Goal: Task Accomplishment & Management: Manage account settings

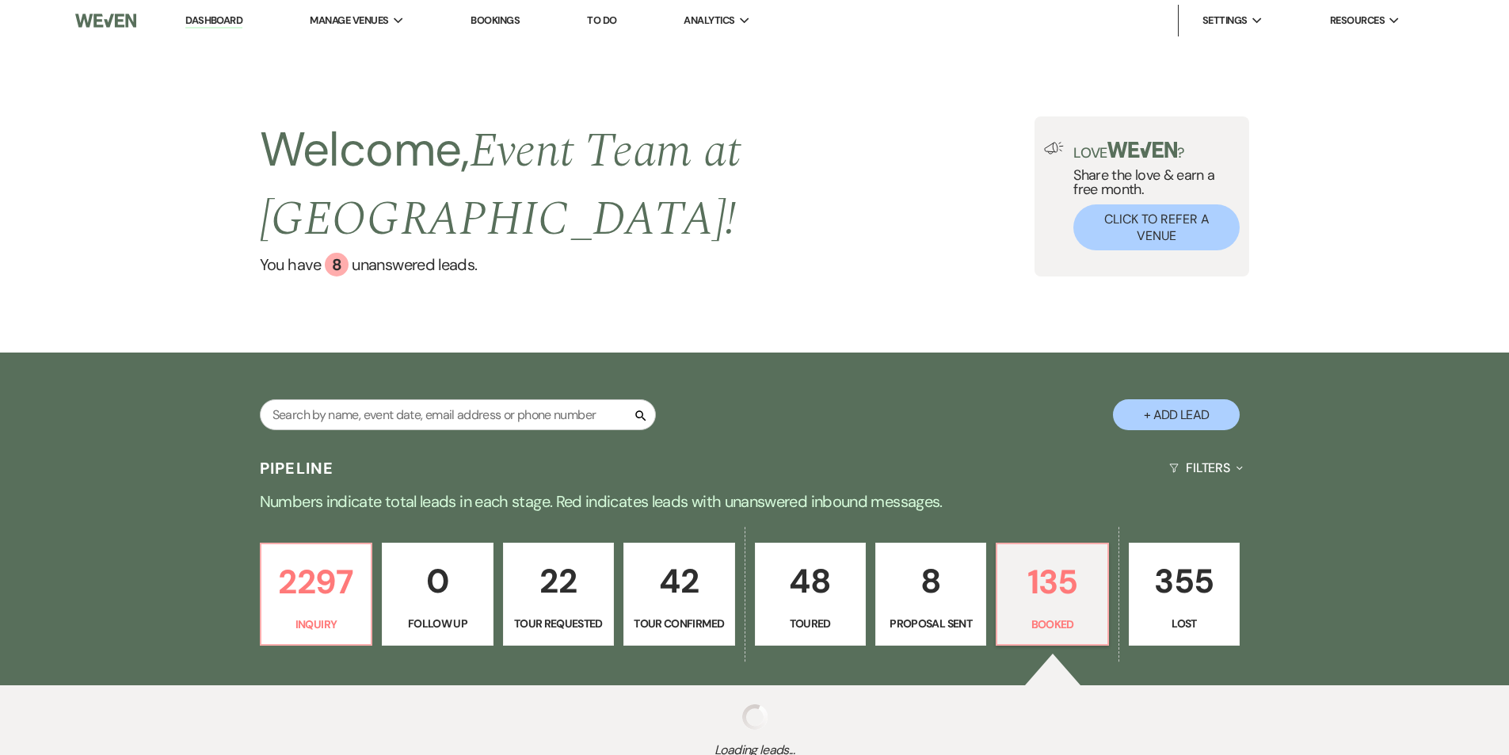
select select "7"
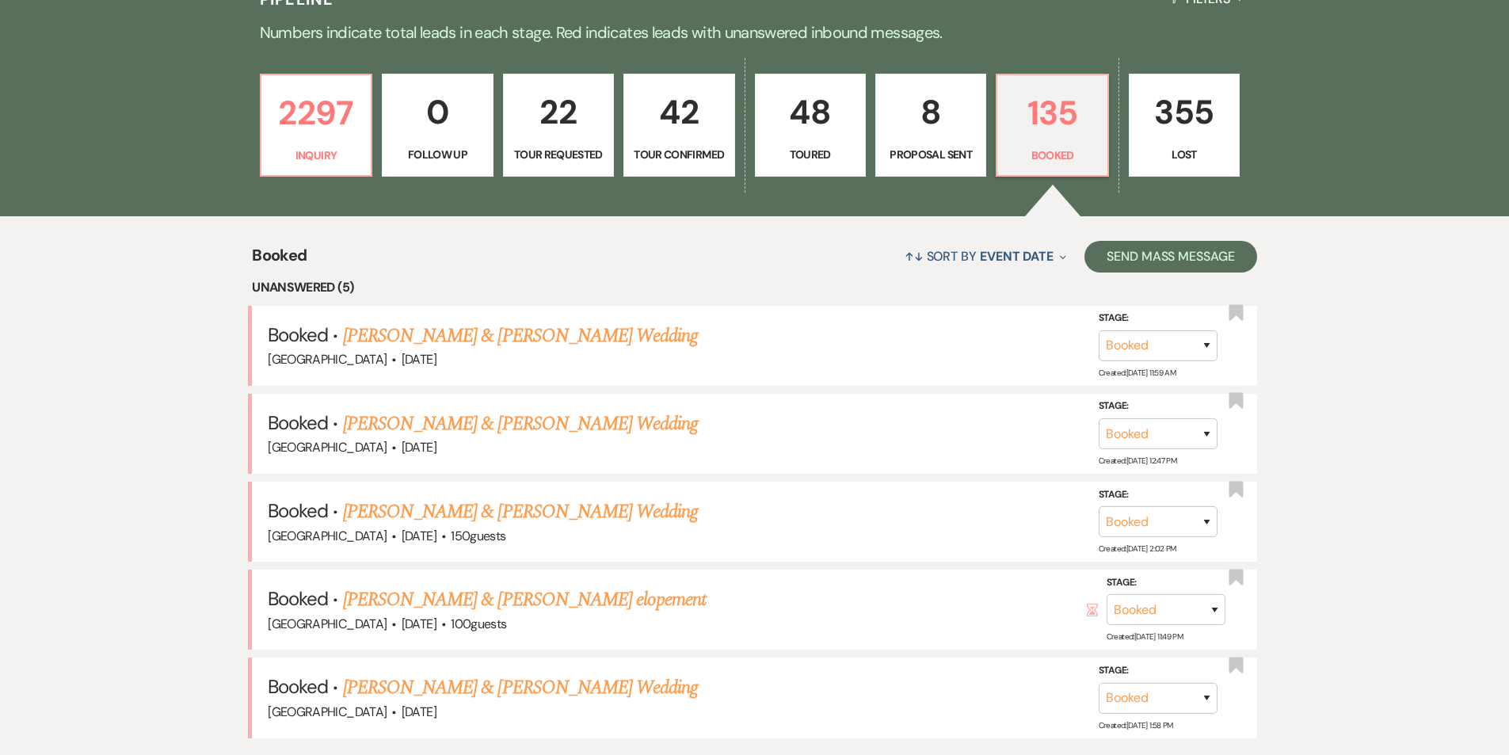
scroll to position [475, 0]
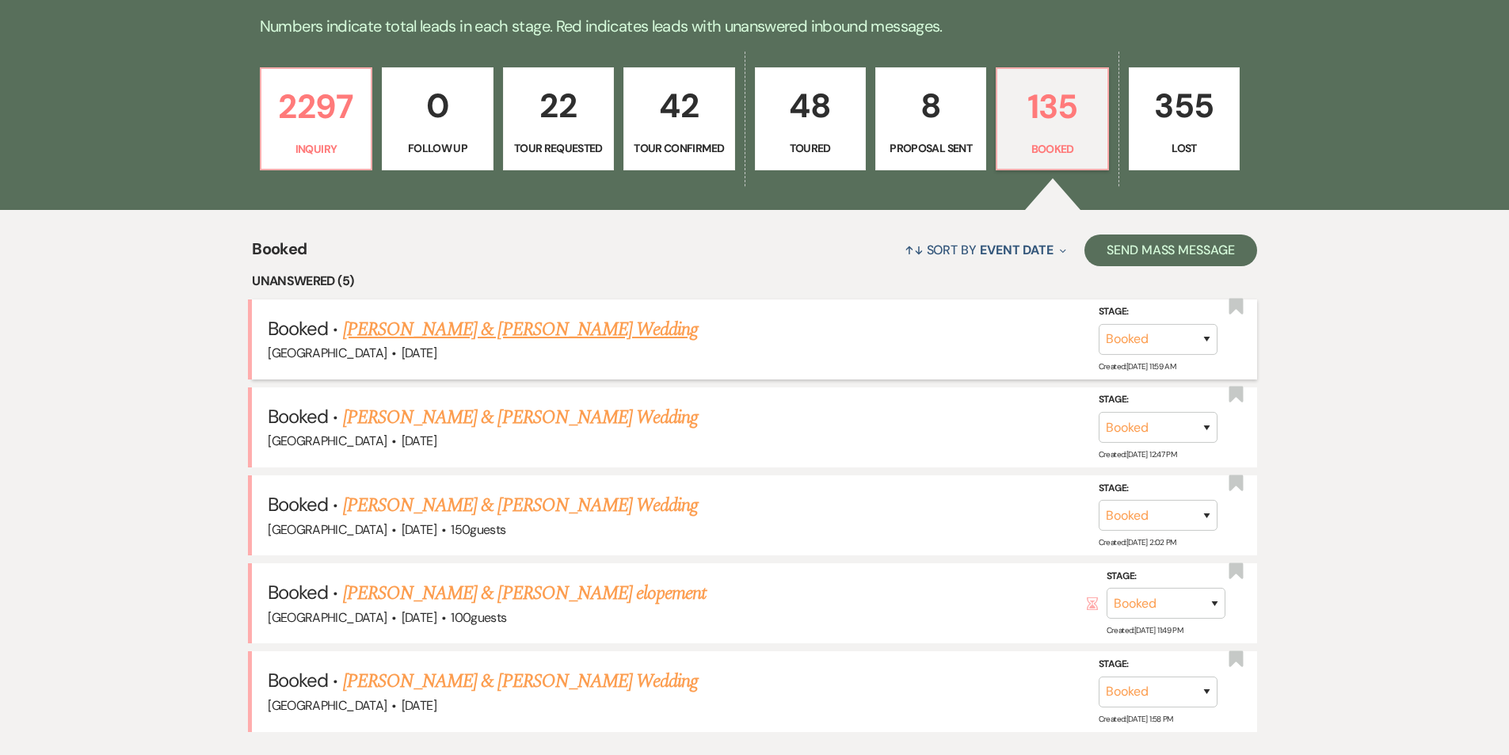
click at [435, 315] on link "[PERSON_NAME] & [PERSON_NAME] Wedding" at bounding box center [520, 329] width 355 height 29
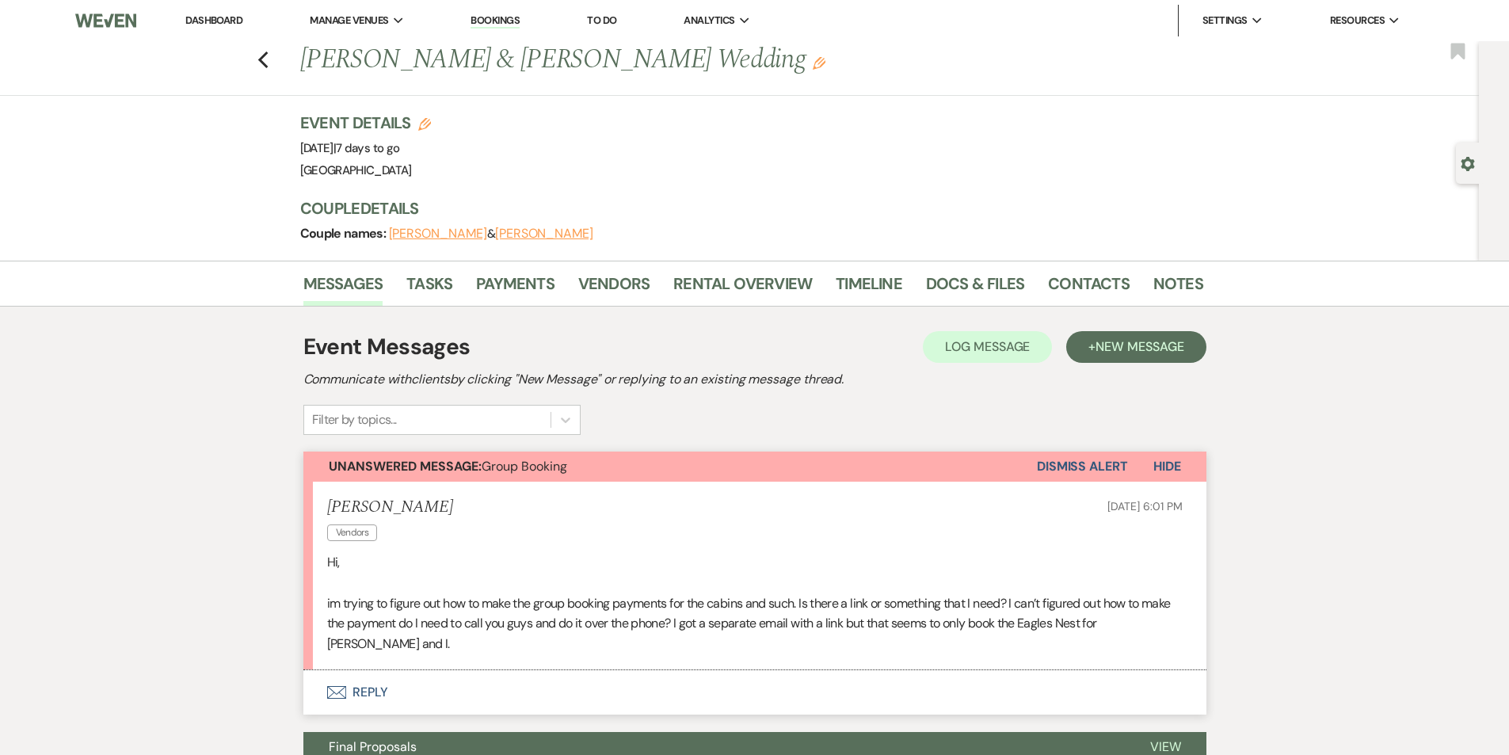
select select "7"
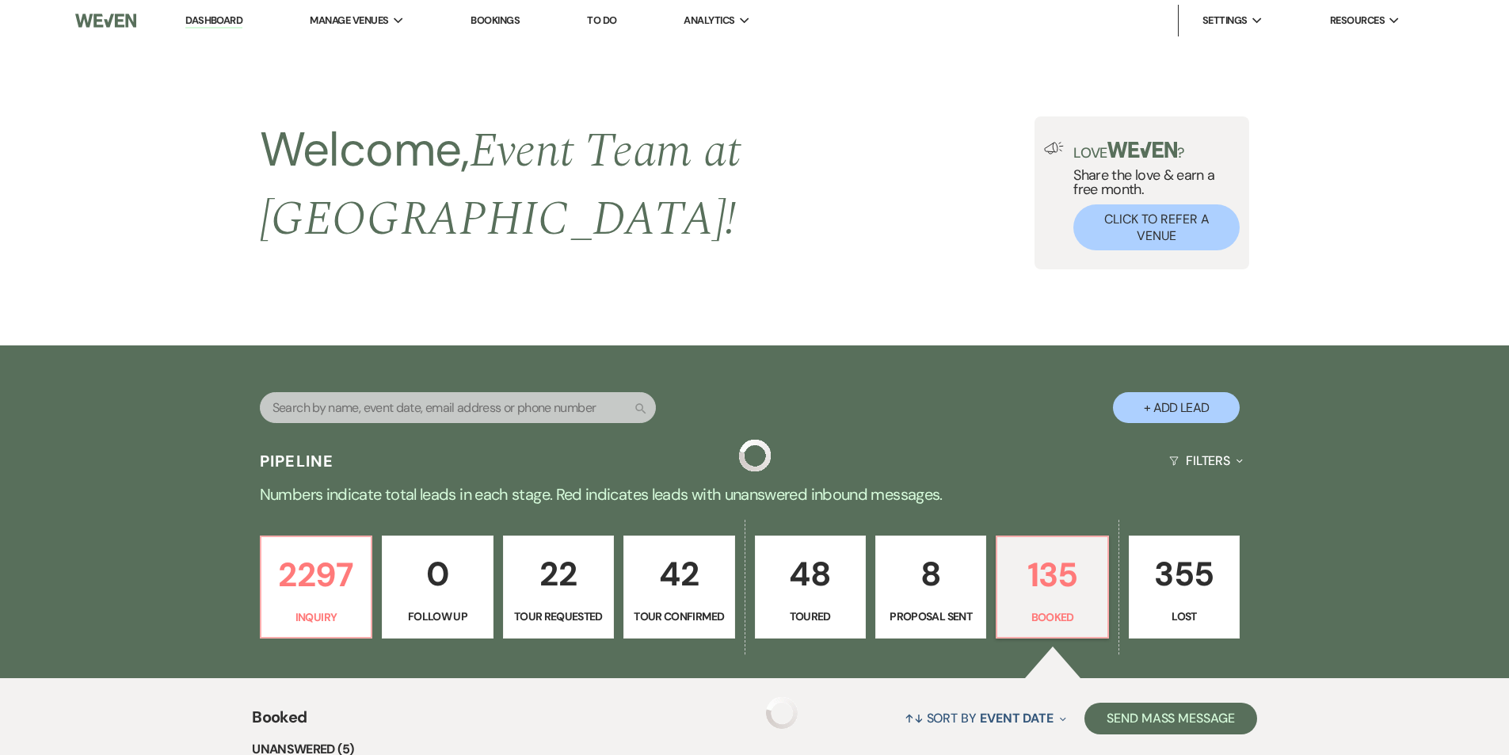
scroll to position [475, 0]
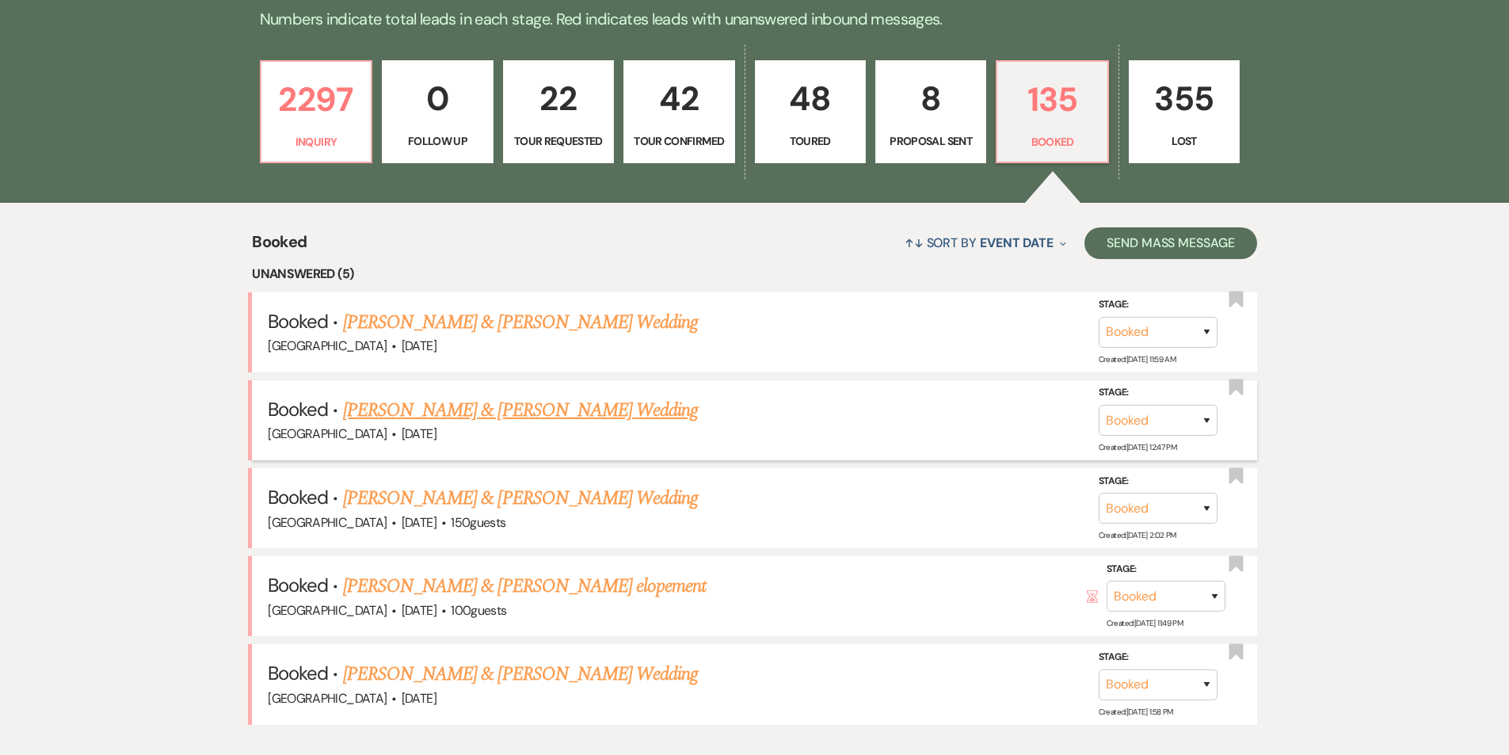
click at [526, 396] on link "[PERSON_NAME] & [PERSON_NAME] Wedding" at bounding box center [520, 410] width 355 height 29
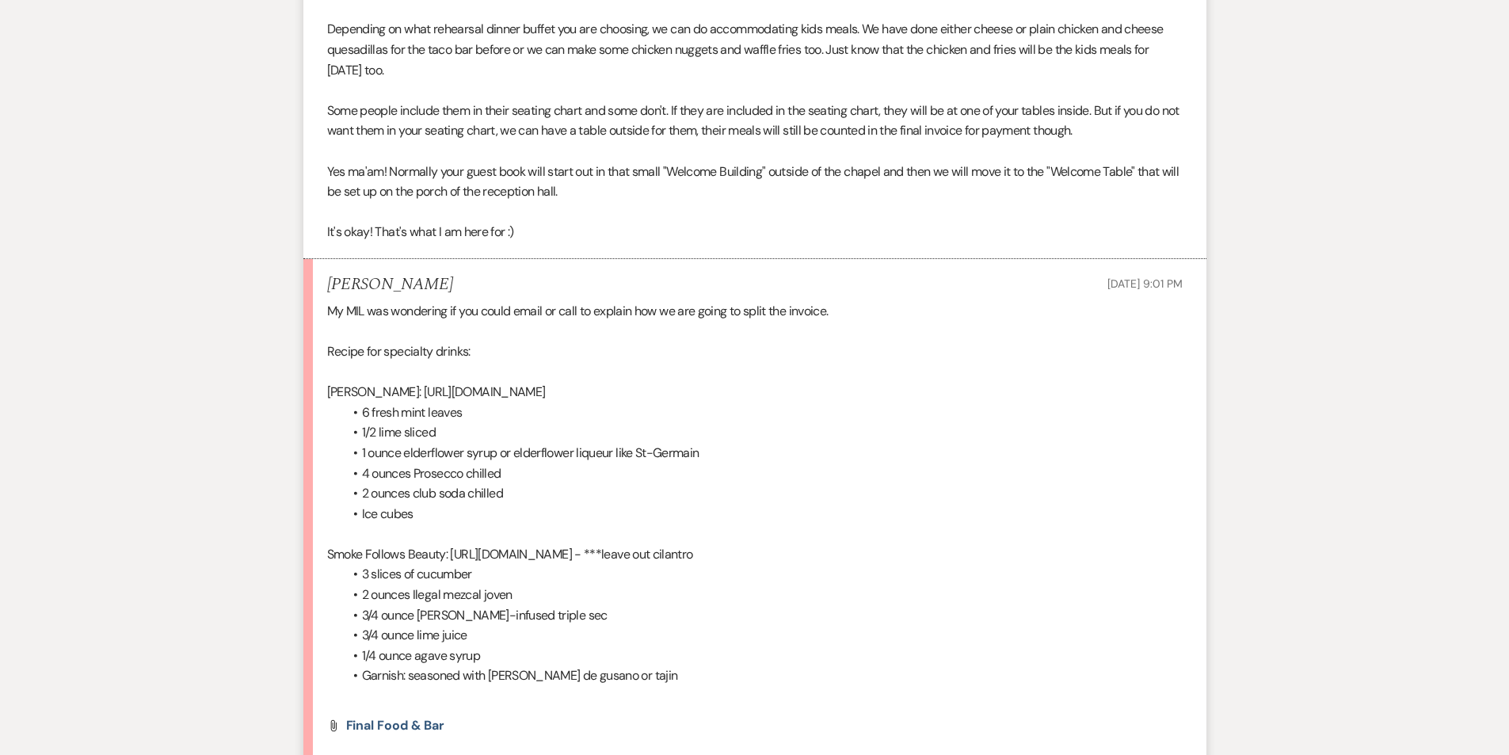
scroll to position [1386, 0]
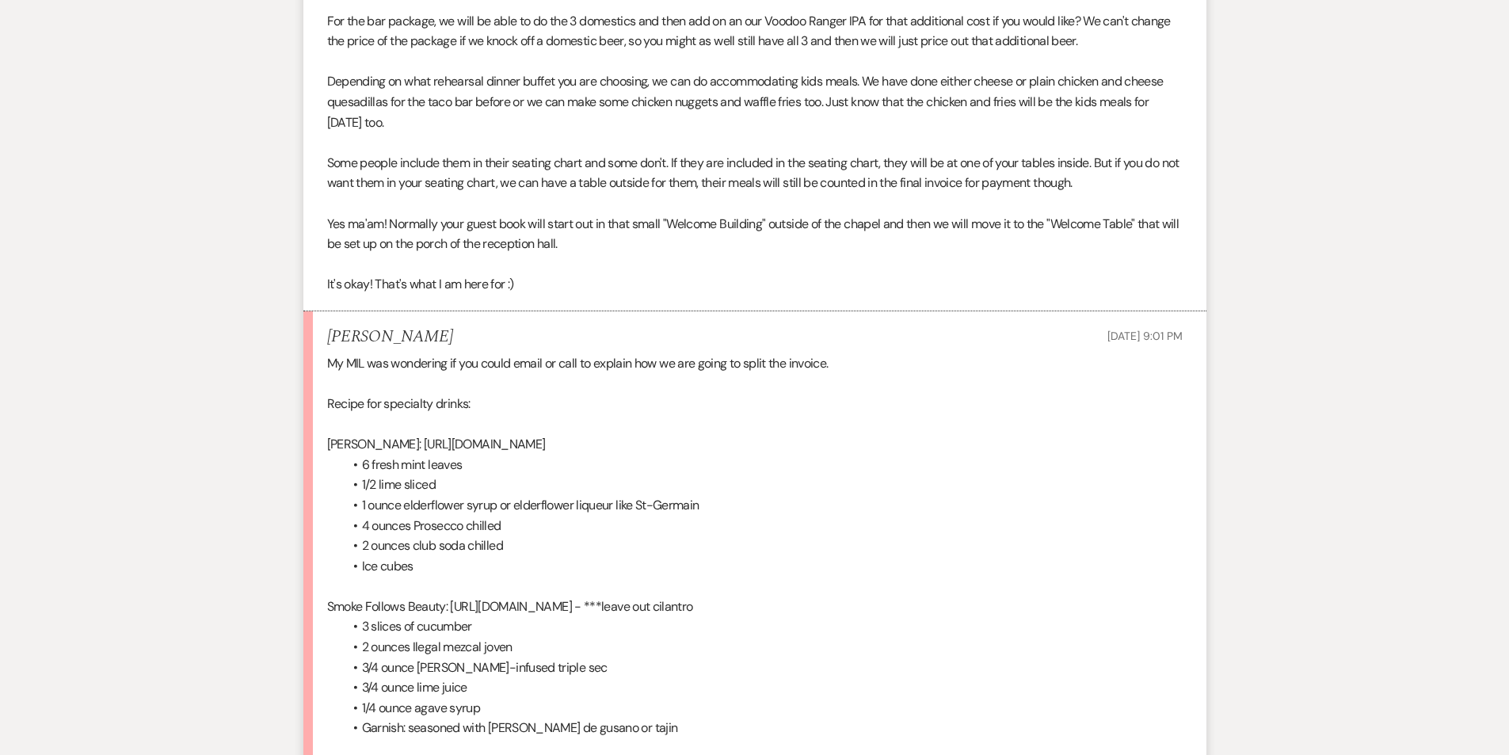
select select "7"
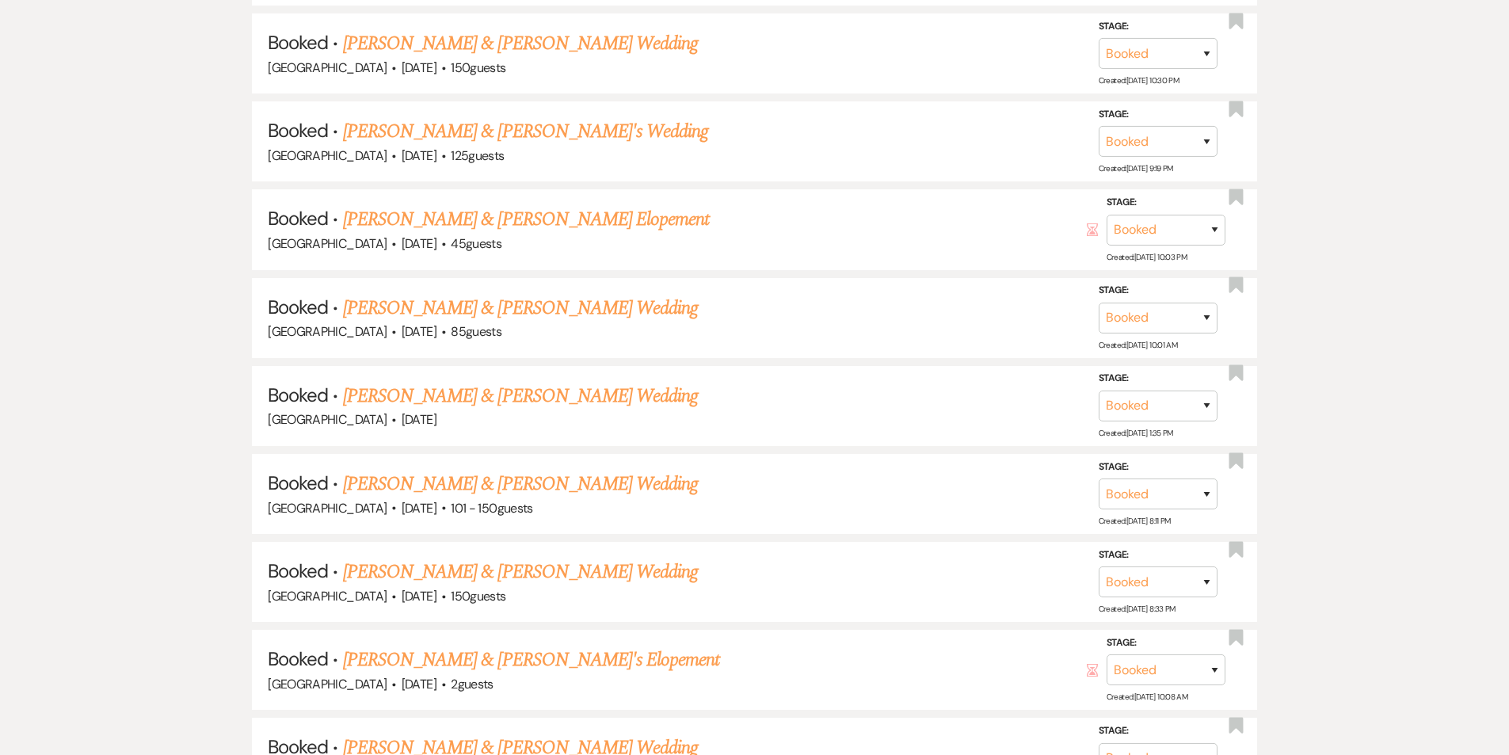
scroll to position [475, 0]
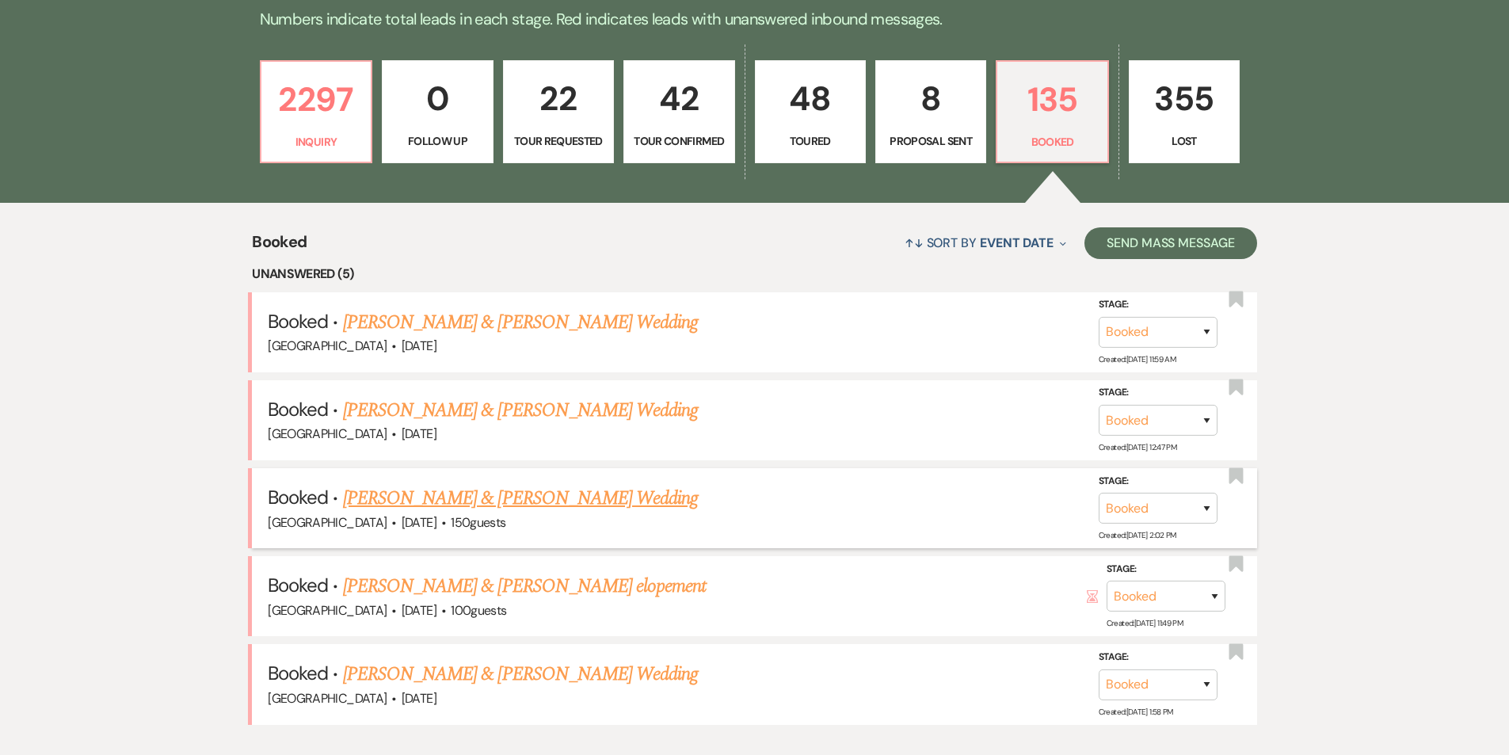
click at [425, 484] on link "[PERSON_NAME] & [PERSON_NAME] Wedding" at bounding box center [520, 498] width 355 height 29
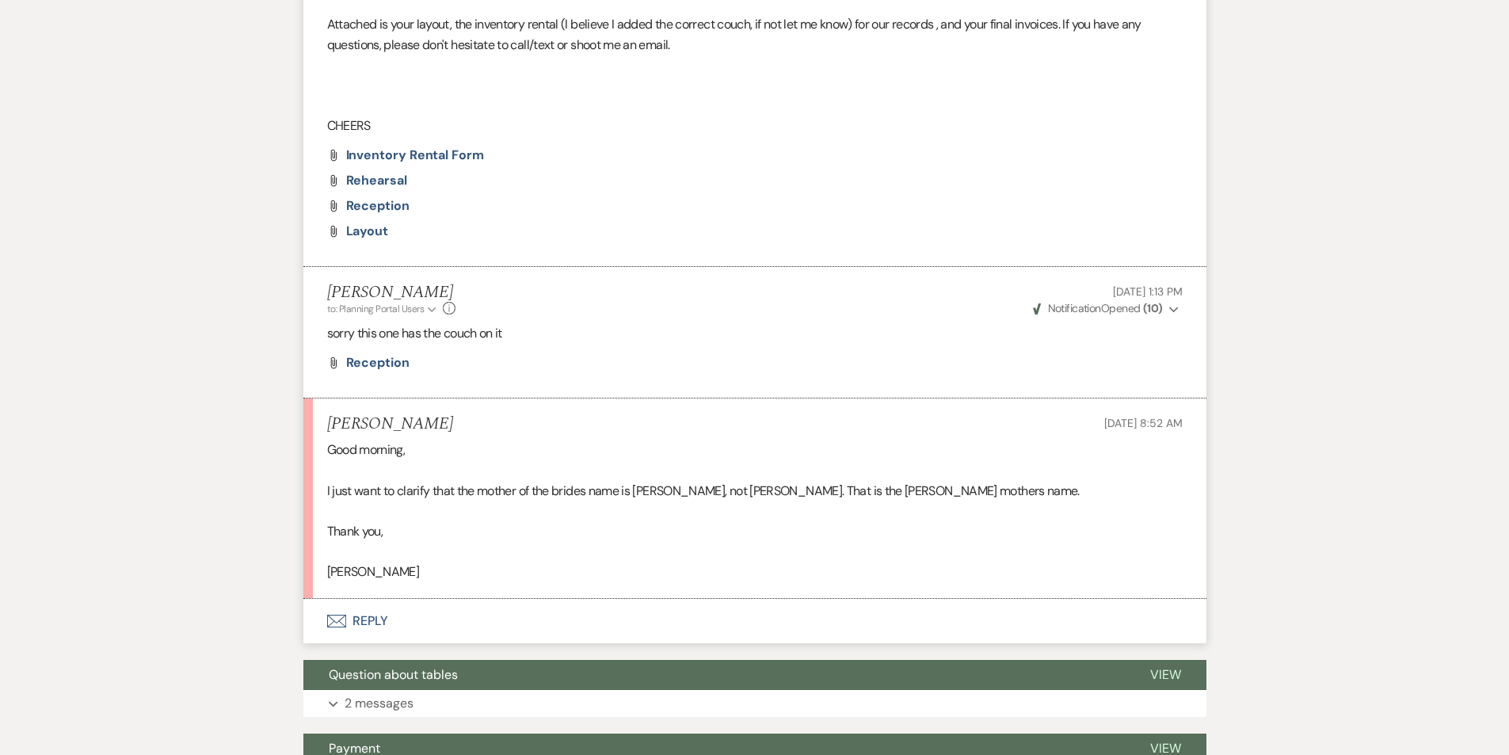
scroll to position [2021, 0]
select select "7"
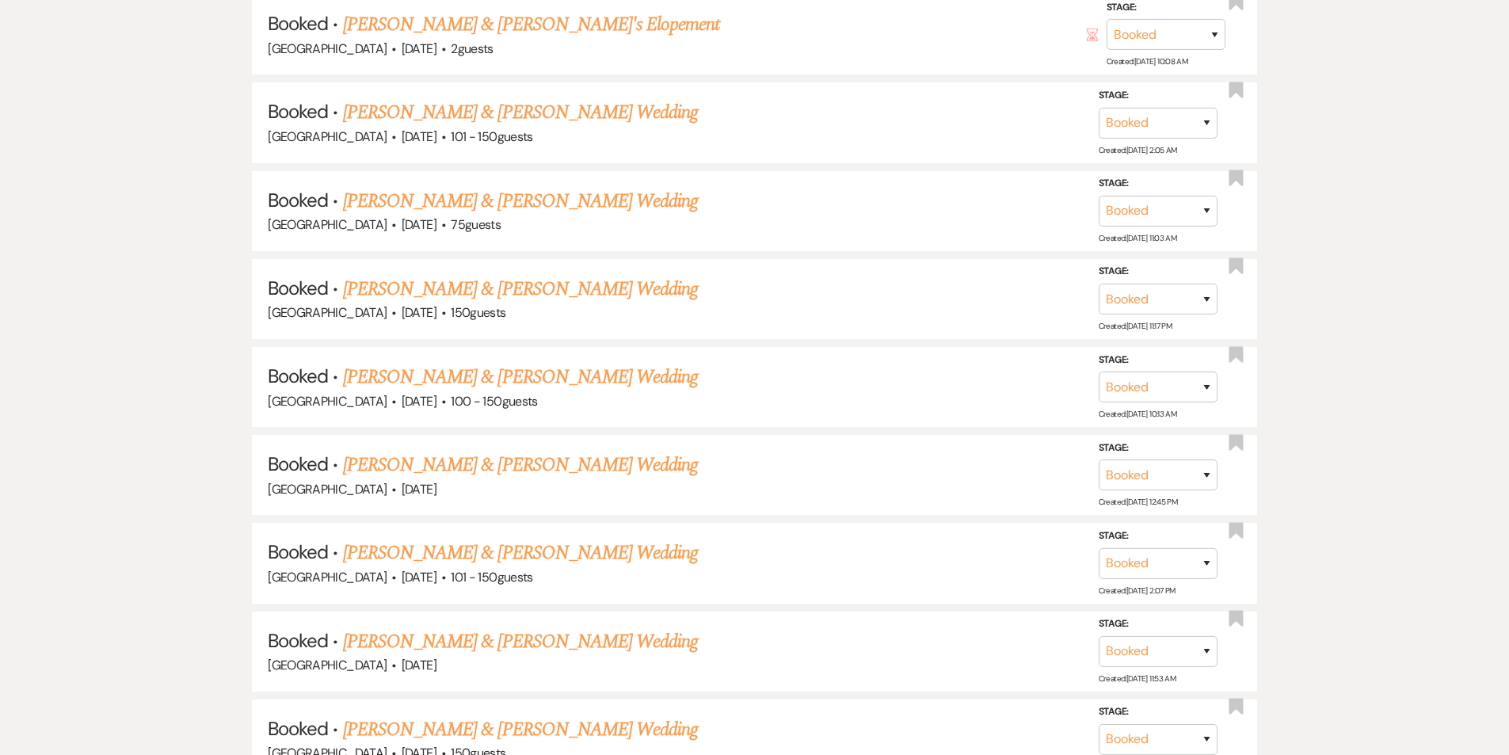
scroll to position [475, 0]
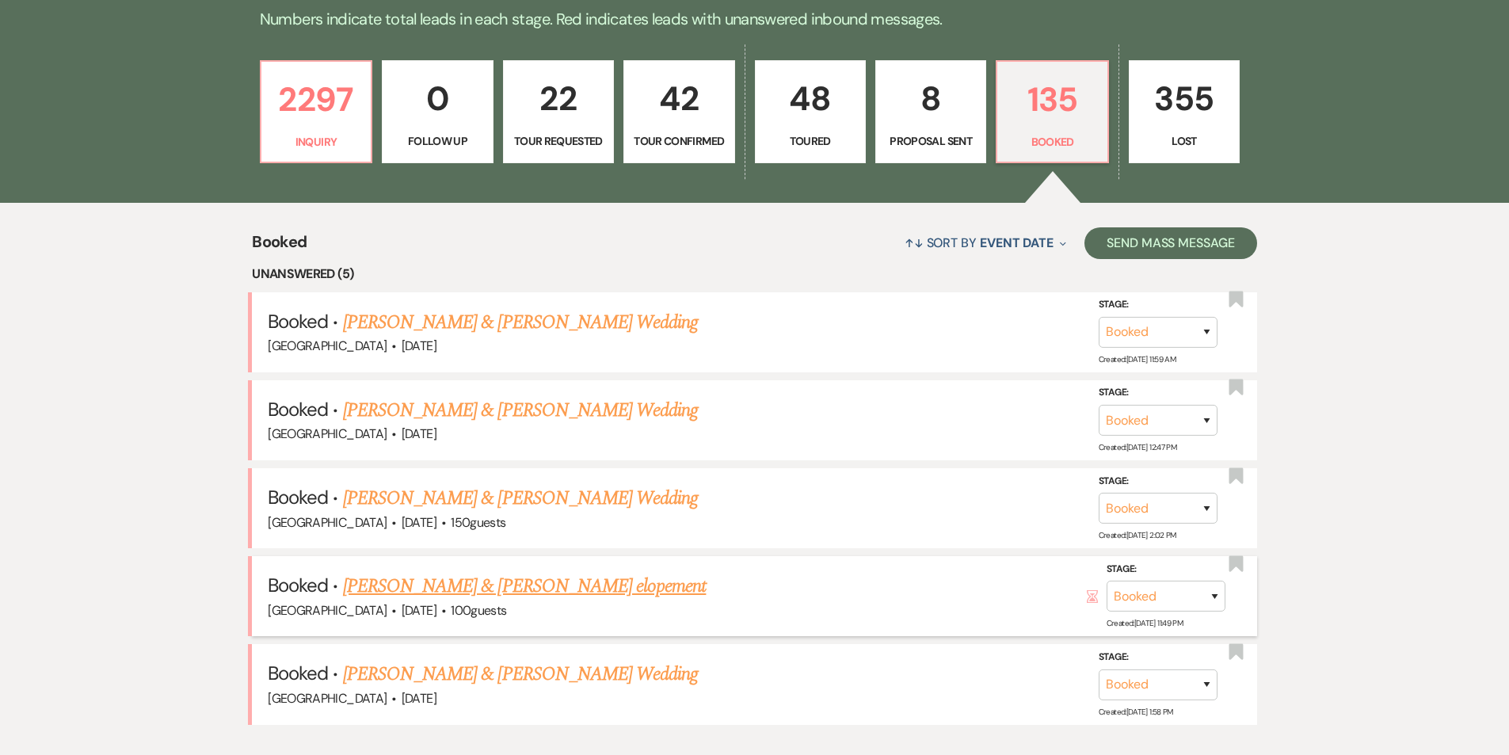
click at [433, 572] on link "[PERSON_NAME] & [PERSON_NAME] elopement" at bounding box center [525, 586] width 364 height 29
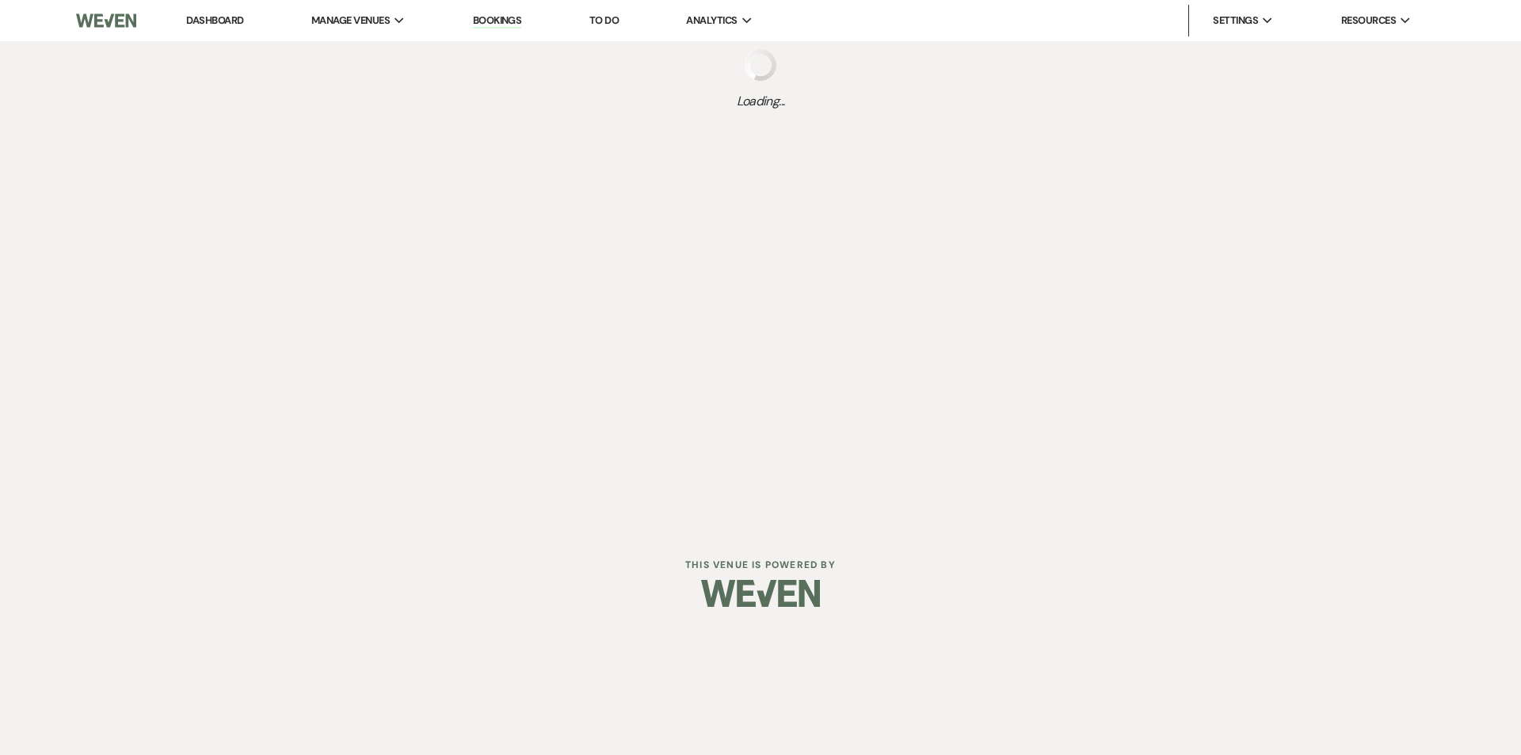
select select "5"
select select "13"
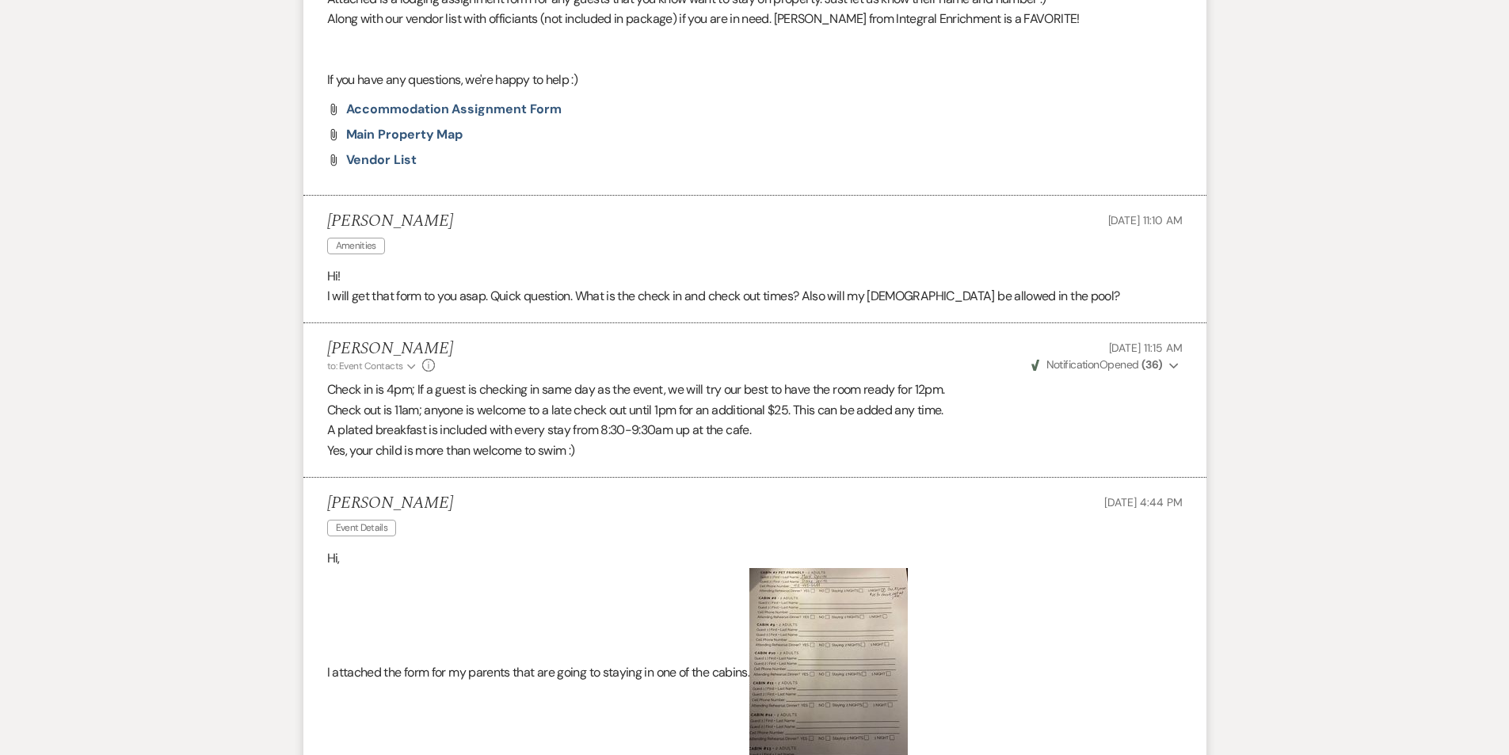
scroll to position [3907, 0]
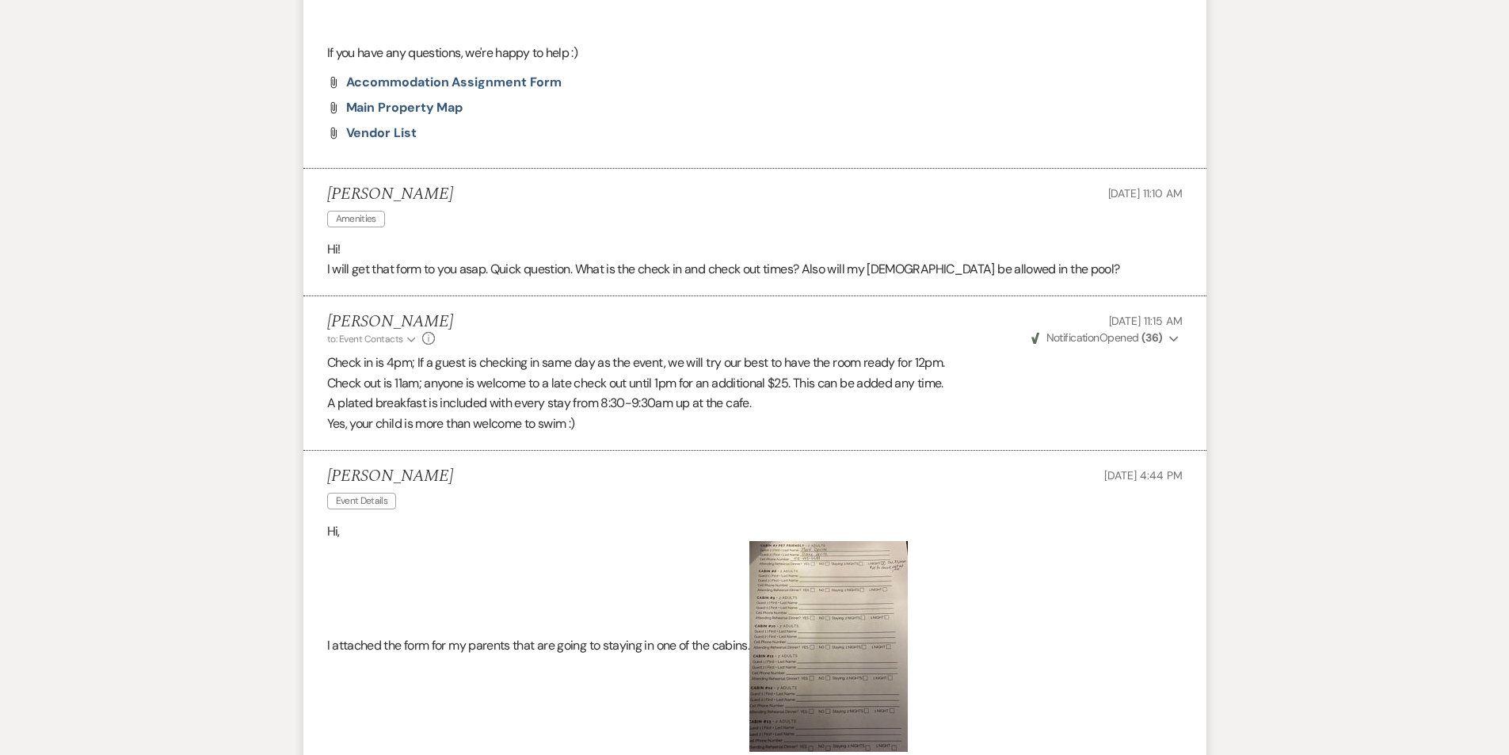
select select "7"
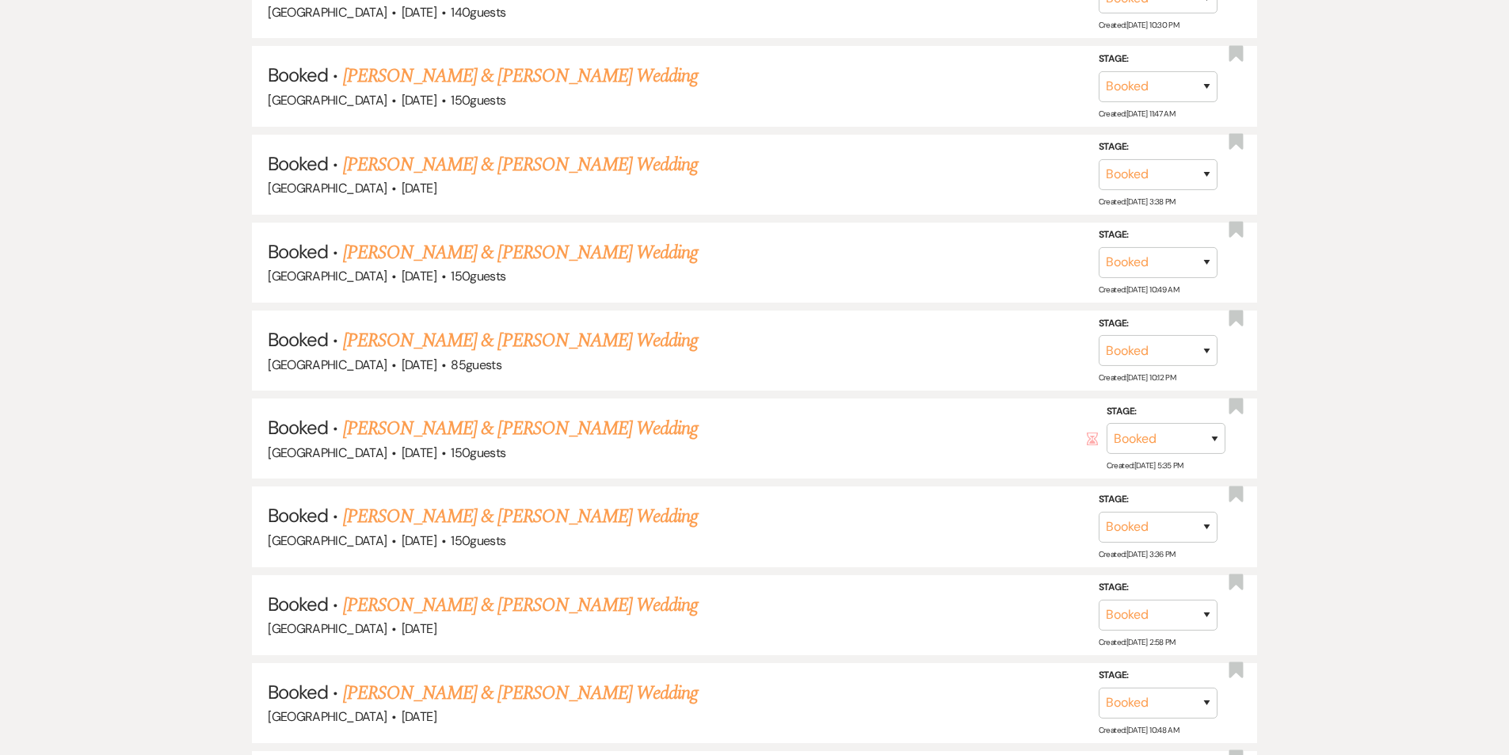
scroll to position [475, 0]
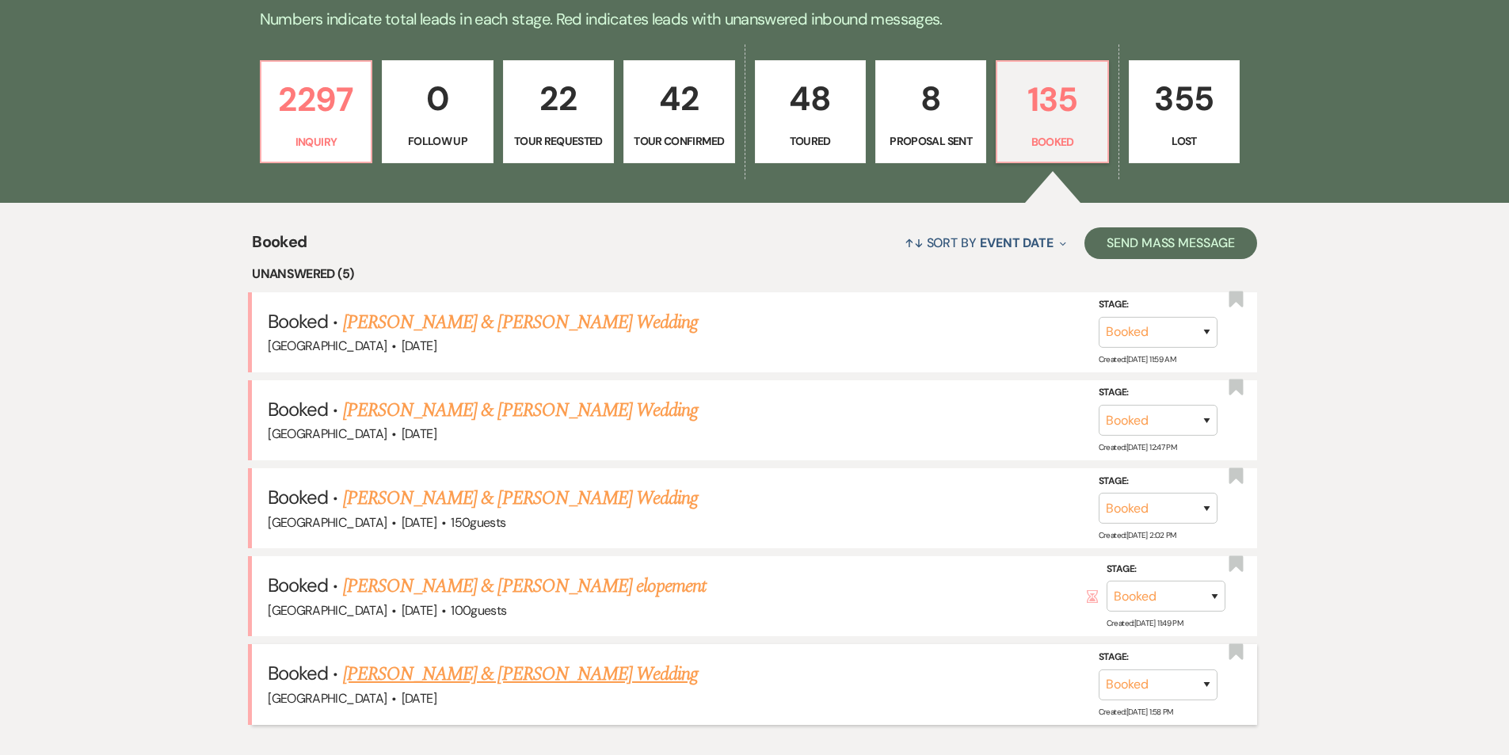
click at [584, 660] on link "[PERSON_NAME] & [PERSON_NAME] Wedding" at bounding box center [520, 674] width 355 height 29
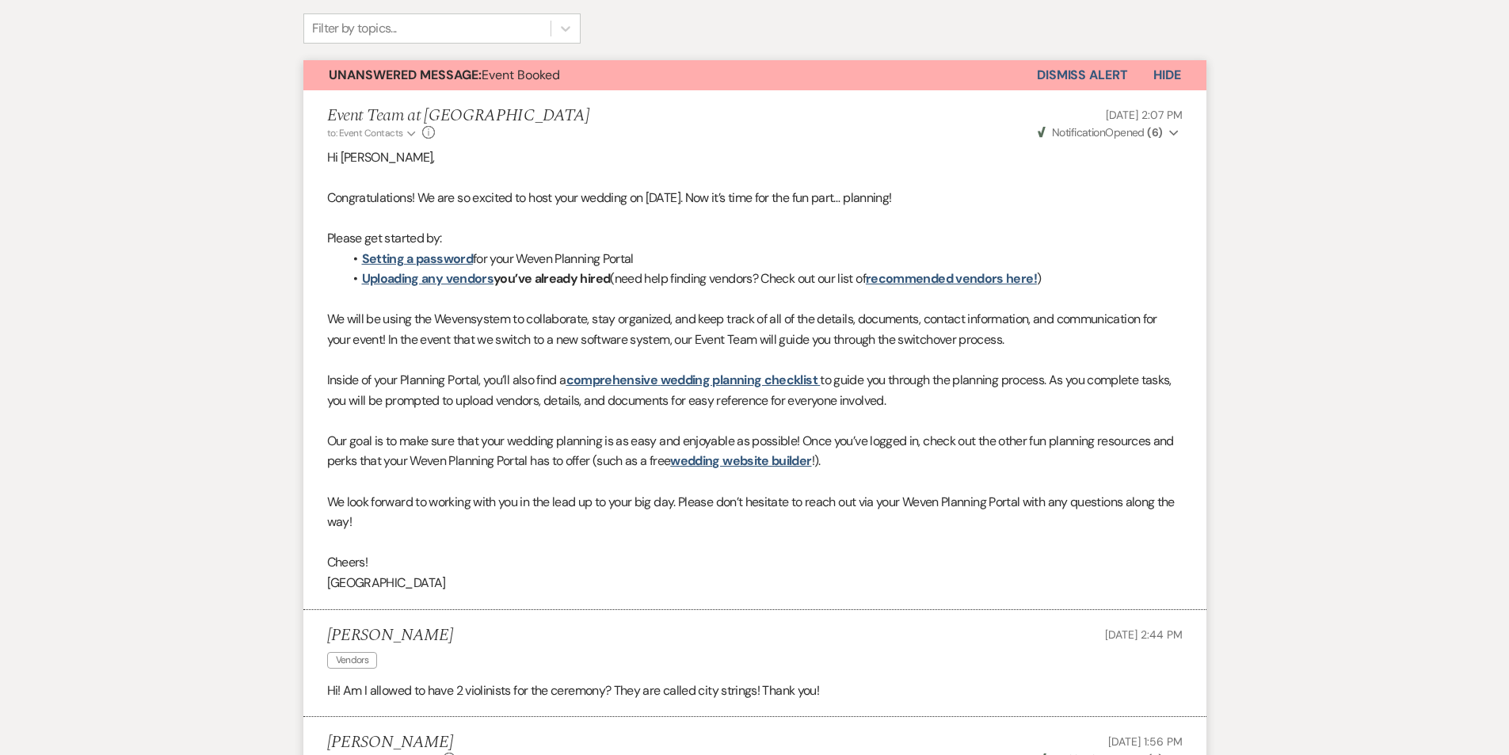
scroll to position [166, 0]
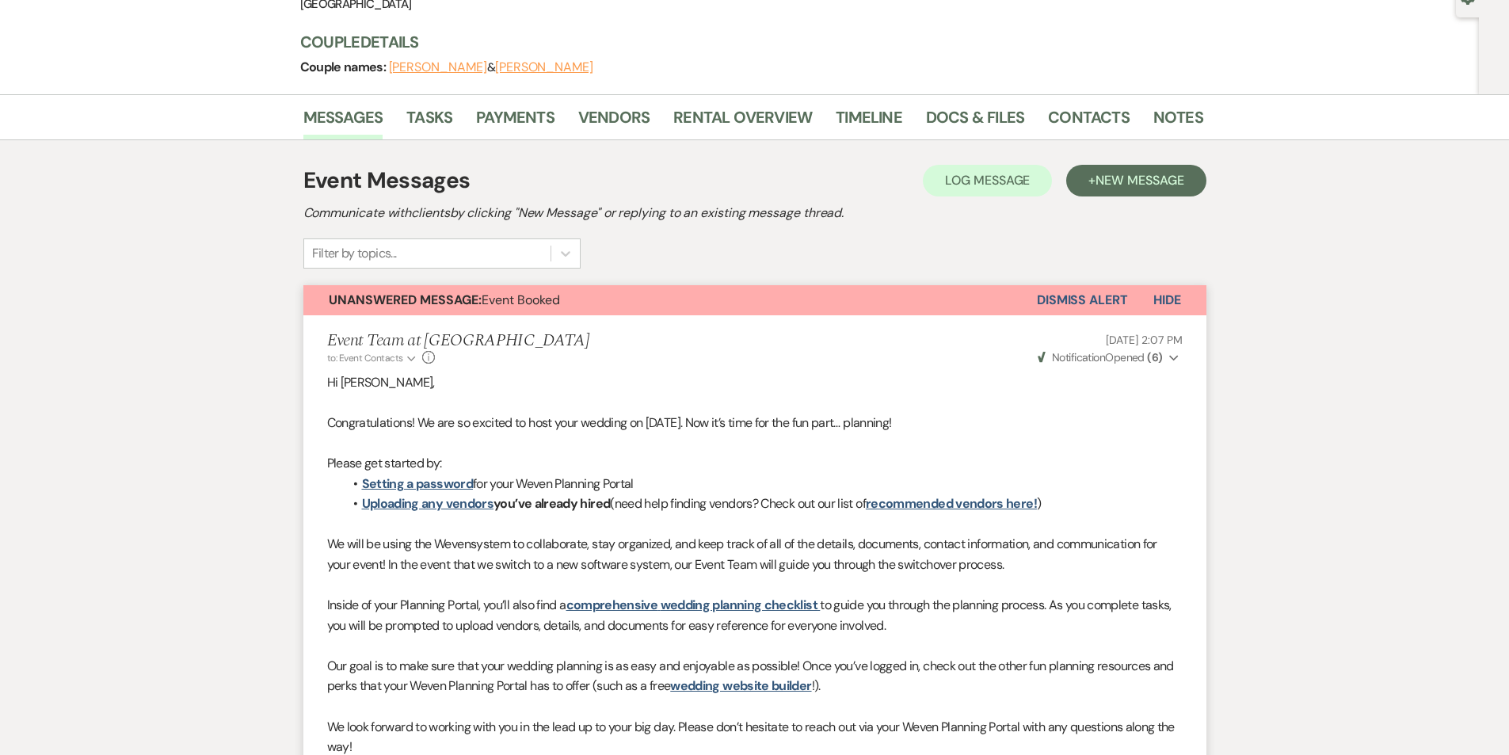
select select "7"
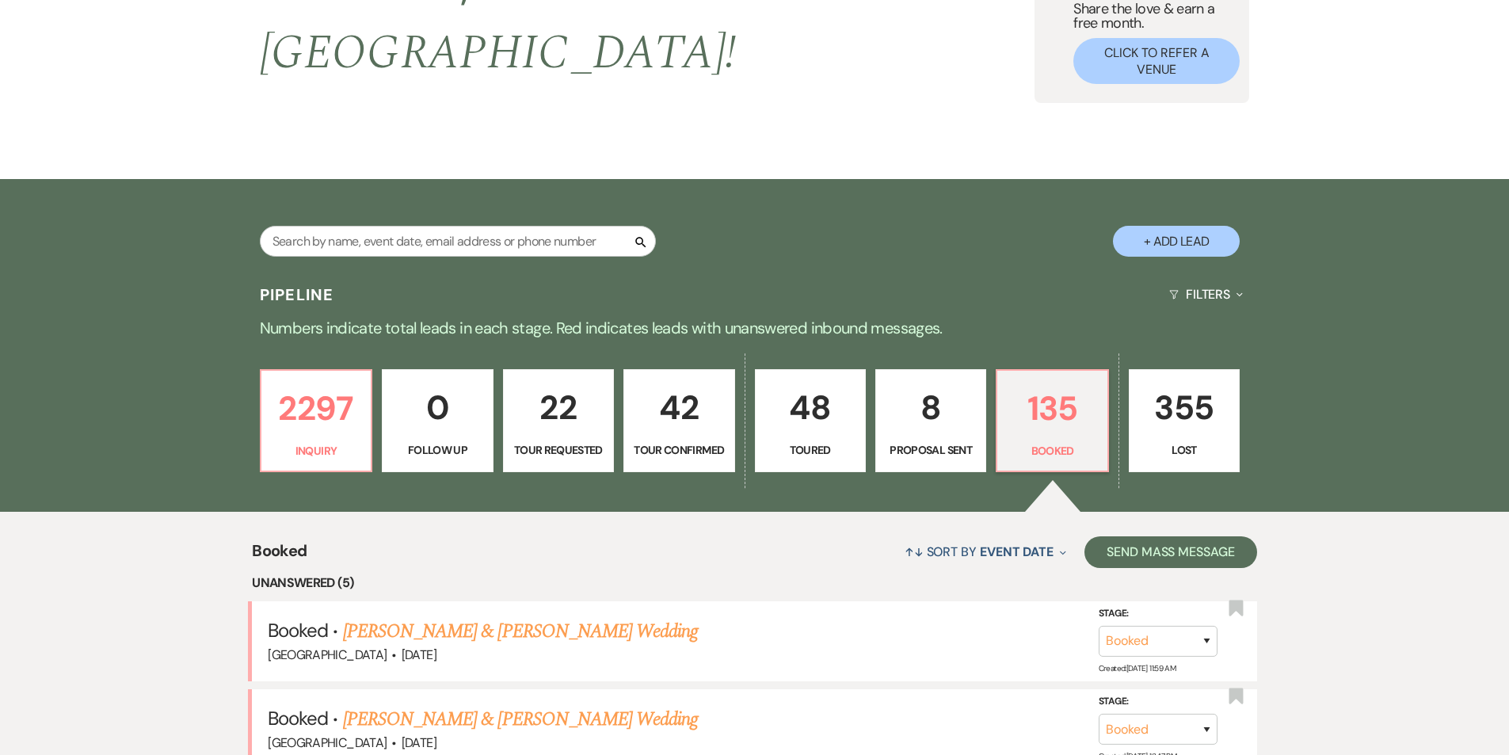
scroll to position [475, 0]
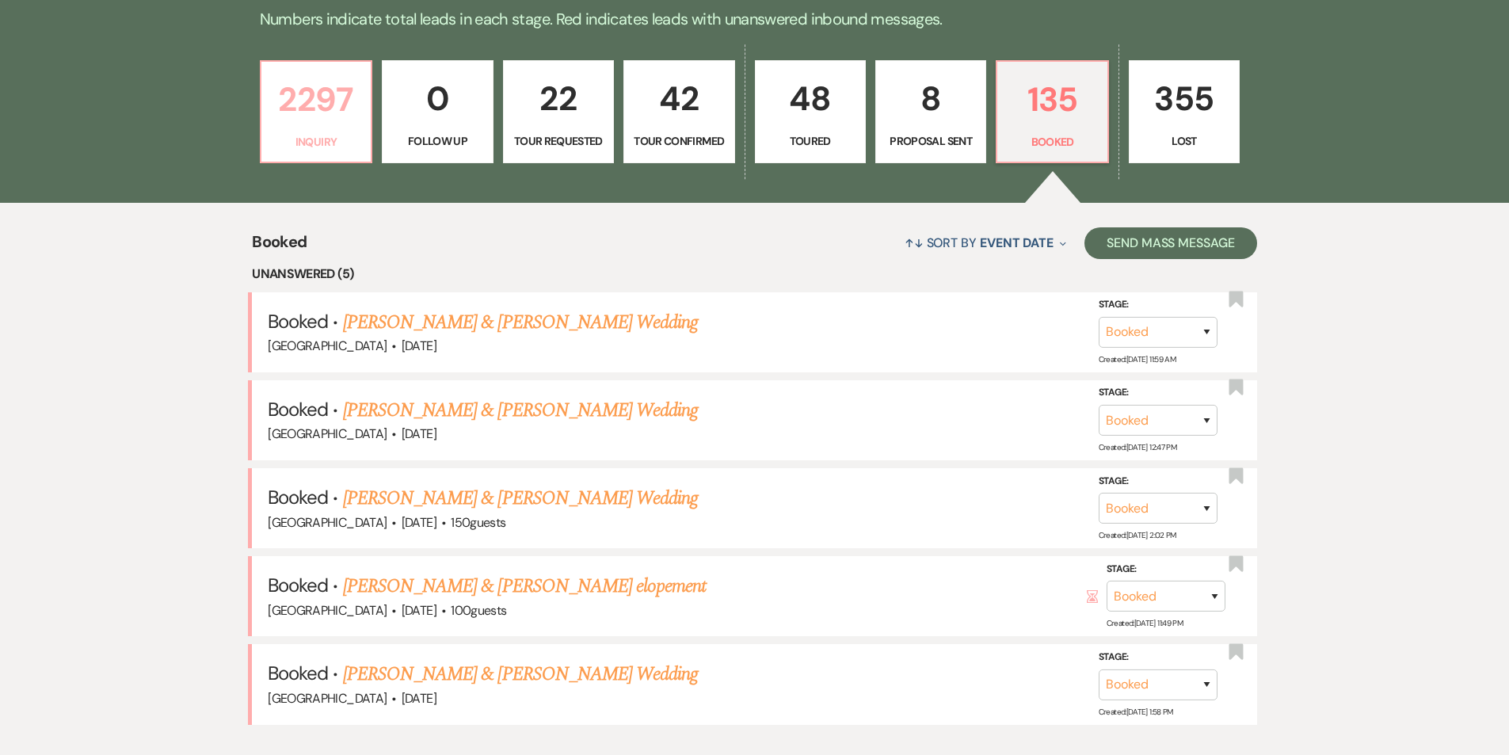
click at [294, 100] on link "2297 Inquiry" at bounding box center [316, 111] width 112 height 103
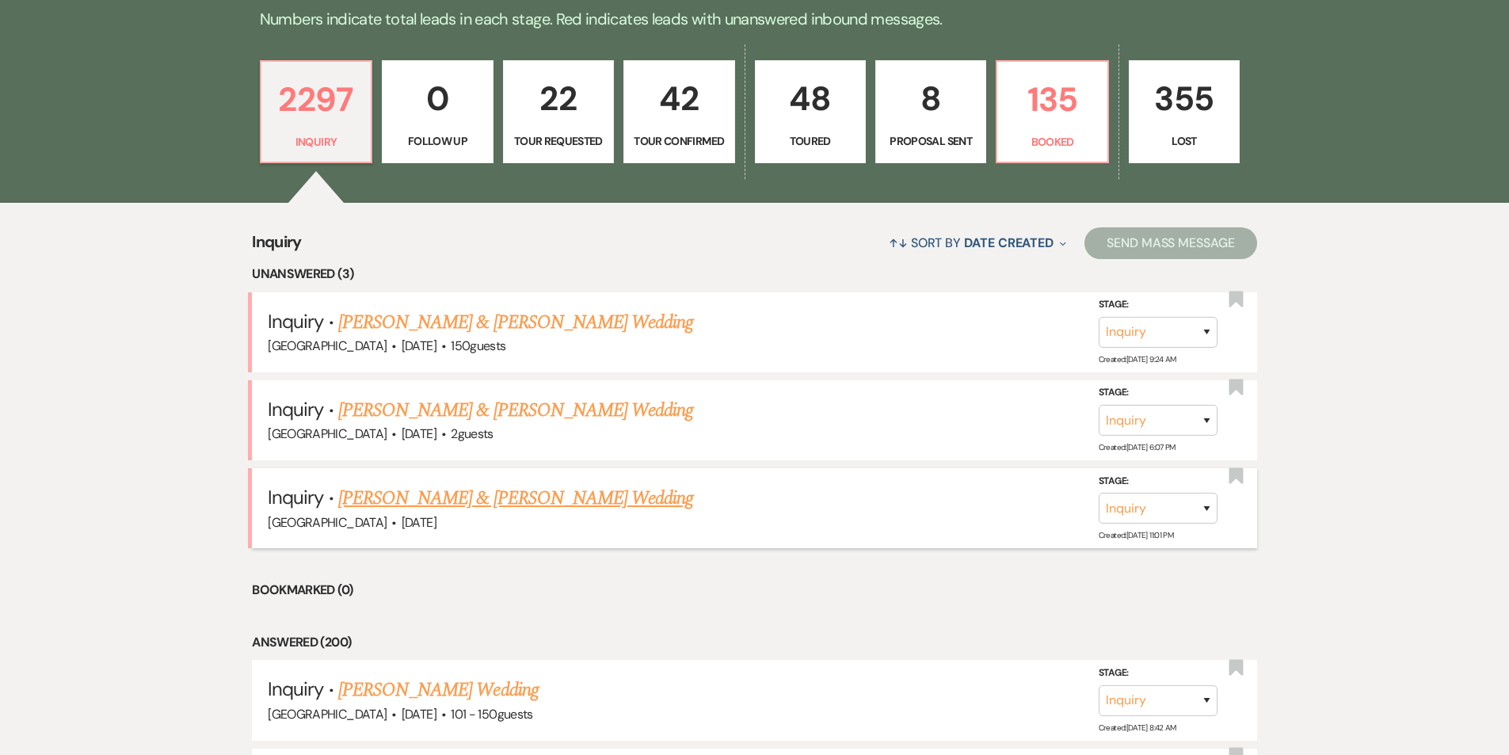
click at [415, 484] on link "[PERSON_NAME] & [PERSON_NAME] Wedding" at bounding box center [515, 498] width 355 height 29
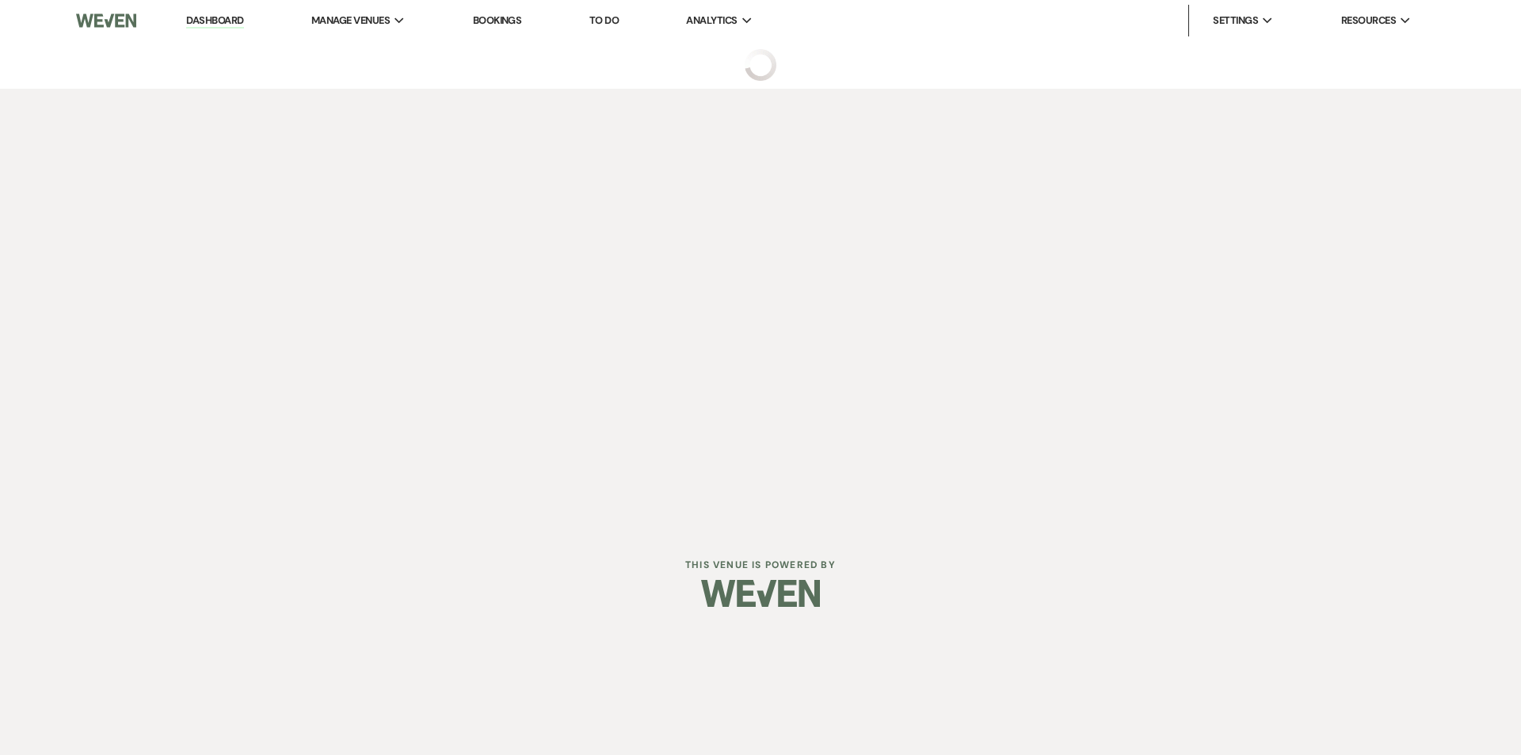
select select "5"
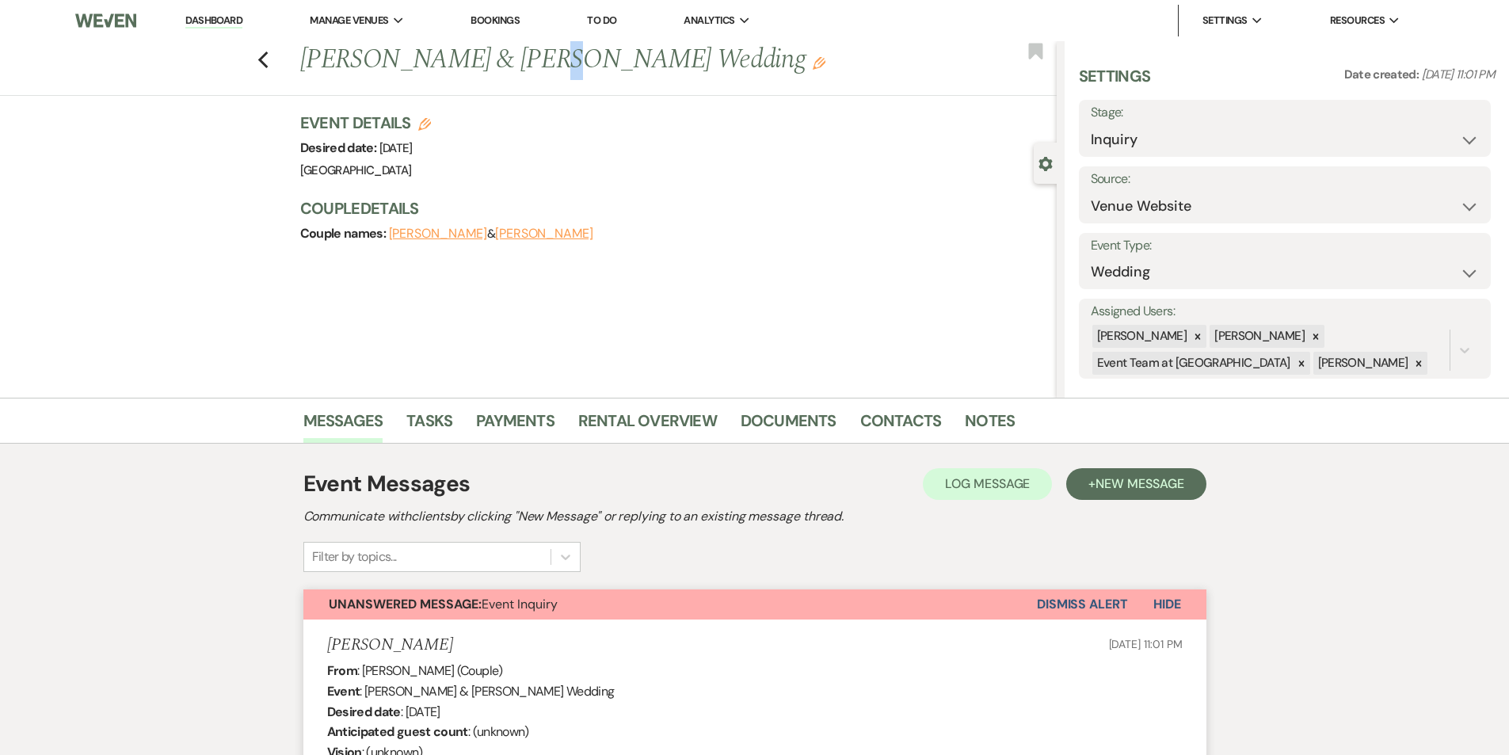
drag, startPoint x: 521, startPoint y: 63, endPoint x: 531, endPoint y: 63, distance: 9.5
click at [531, 63] on h1 "[PERSON_NAME] & [PERSON_NAME] Wedding Edit" at bounding box center [599, 60] width 599 height 38
drag, startPoint x: 518, startPoint y: 67, endPoint x: 632, endPoint y: 67, distance: 114.1
click at [632, 67] on h1 "[PERSON_NAME] & [PERSON_NAME] Wedding Edit" at bounding box center [599, 60] width 599 height 38
copy h1 "[PERSON_NAME]"
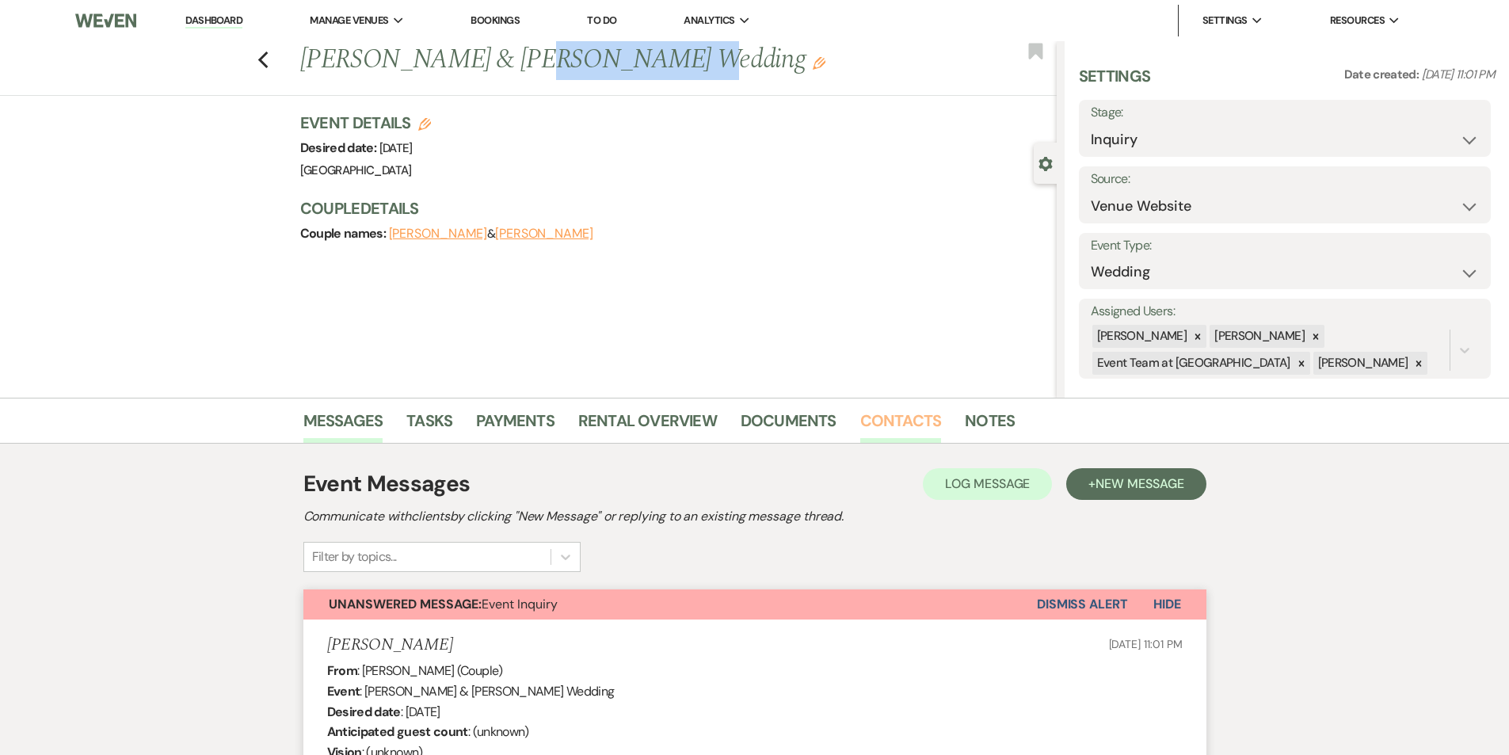
click at [909, 421] on link "Contacts" at bounding box center [901, 425] width 82 height 35
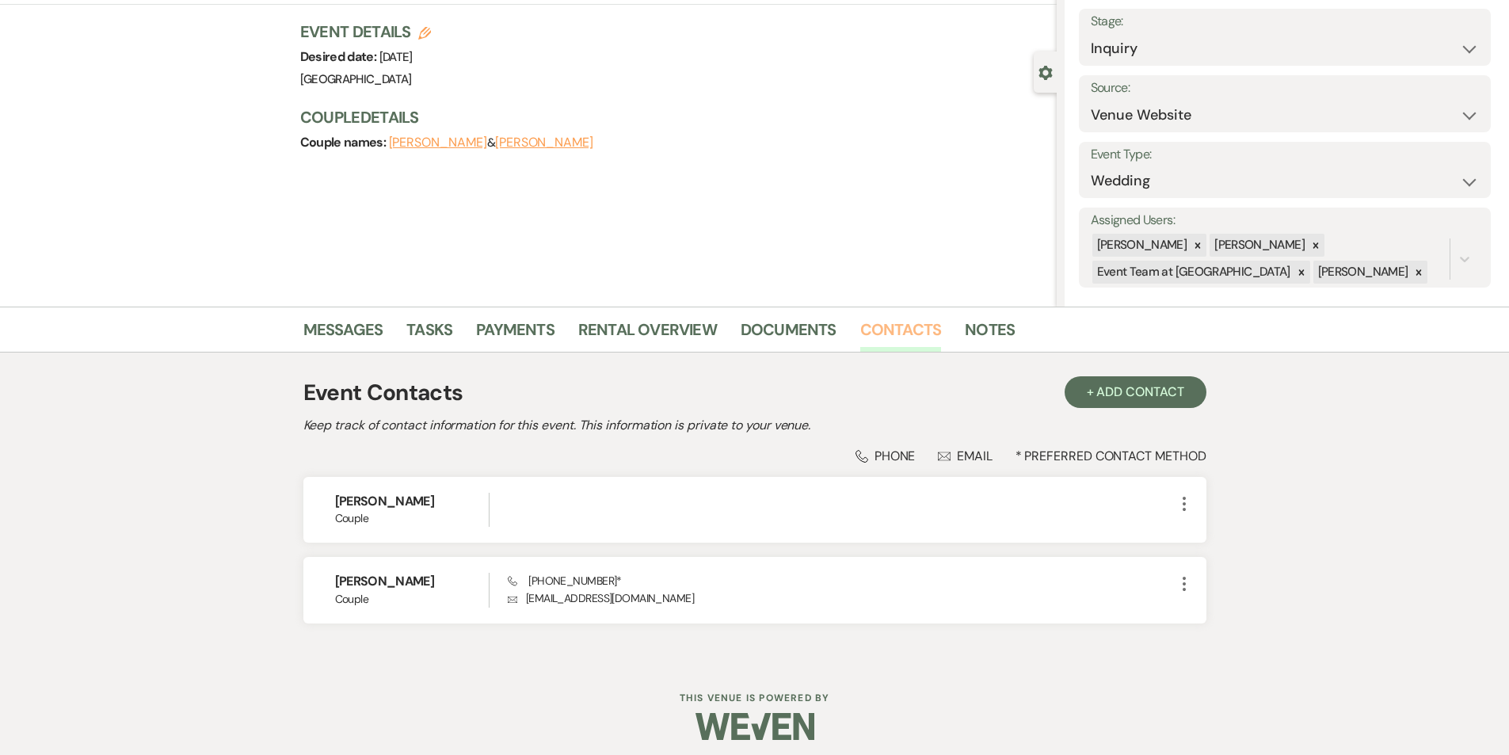
scroll to position [100, 0]
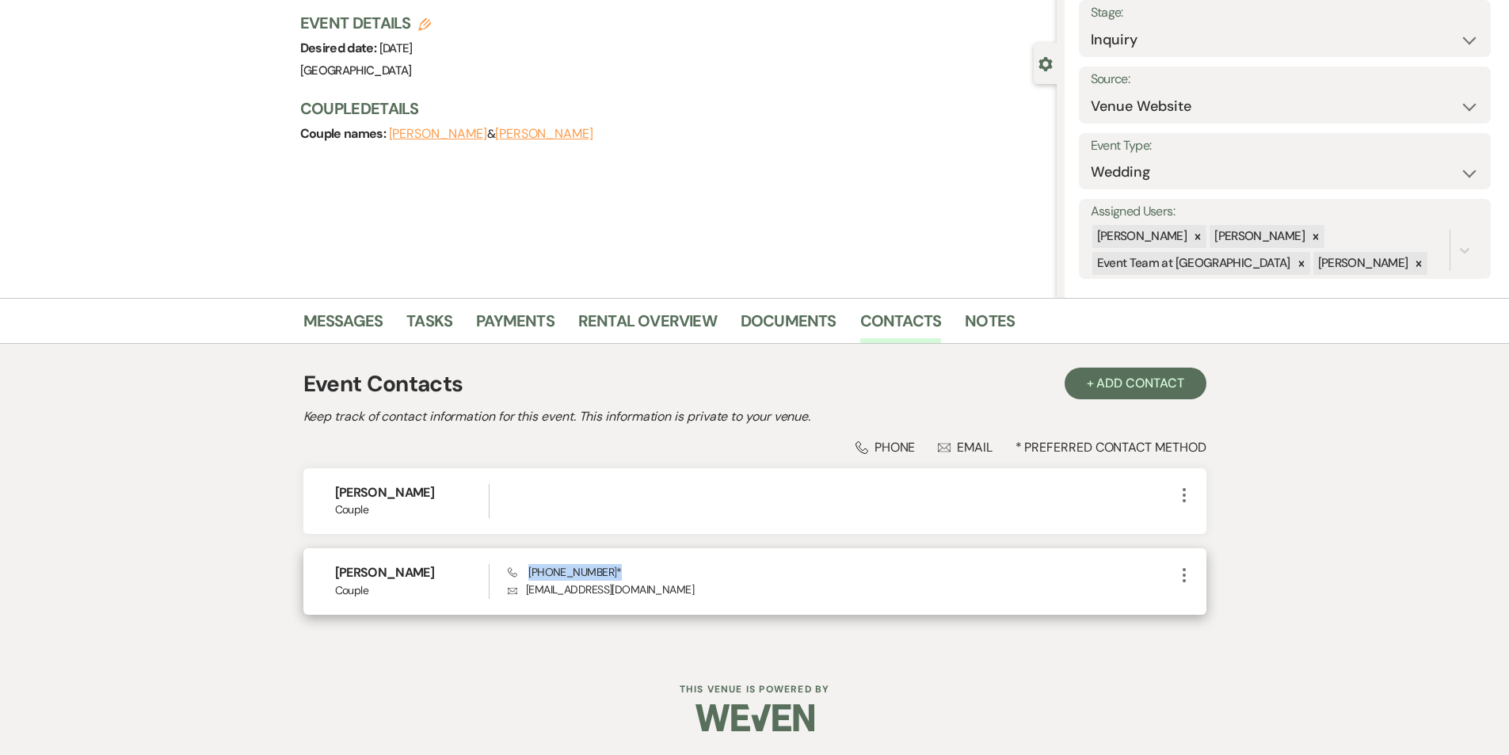
drag, startPoint x: 605, startPoint y: 569, endPoint x: 528, endPoint y: 578, distance: 77.3
click at [528, 578] on span "Phone [PHONE_NUMBER] *" at bounding box center [565, 572] width 114 height 14
copy span "[PHONE_NUMBER]"
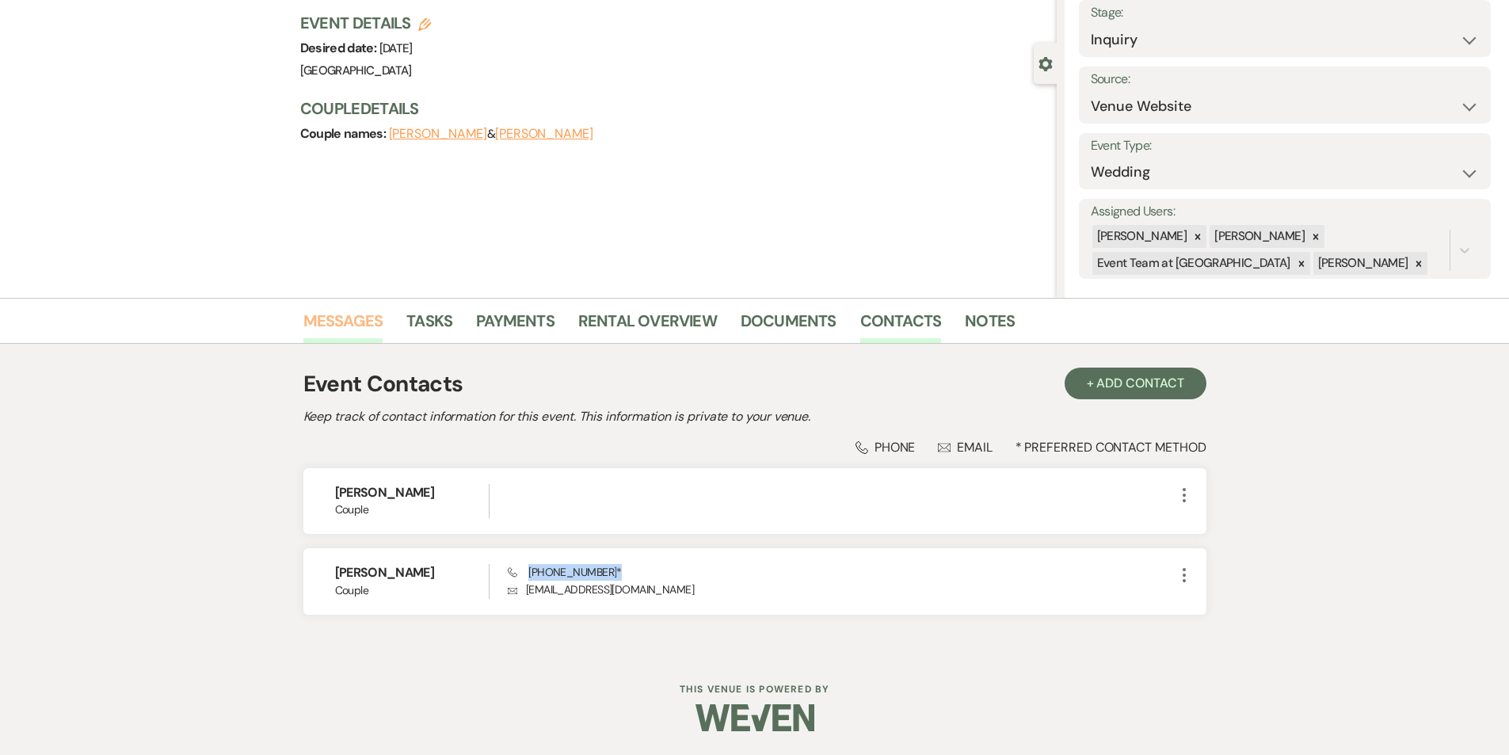
click at [341, 331] on link "Messages" at bounding box center [343, 325] width 80 height 35
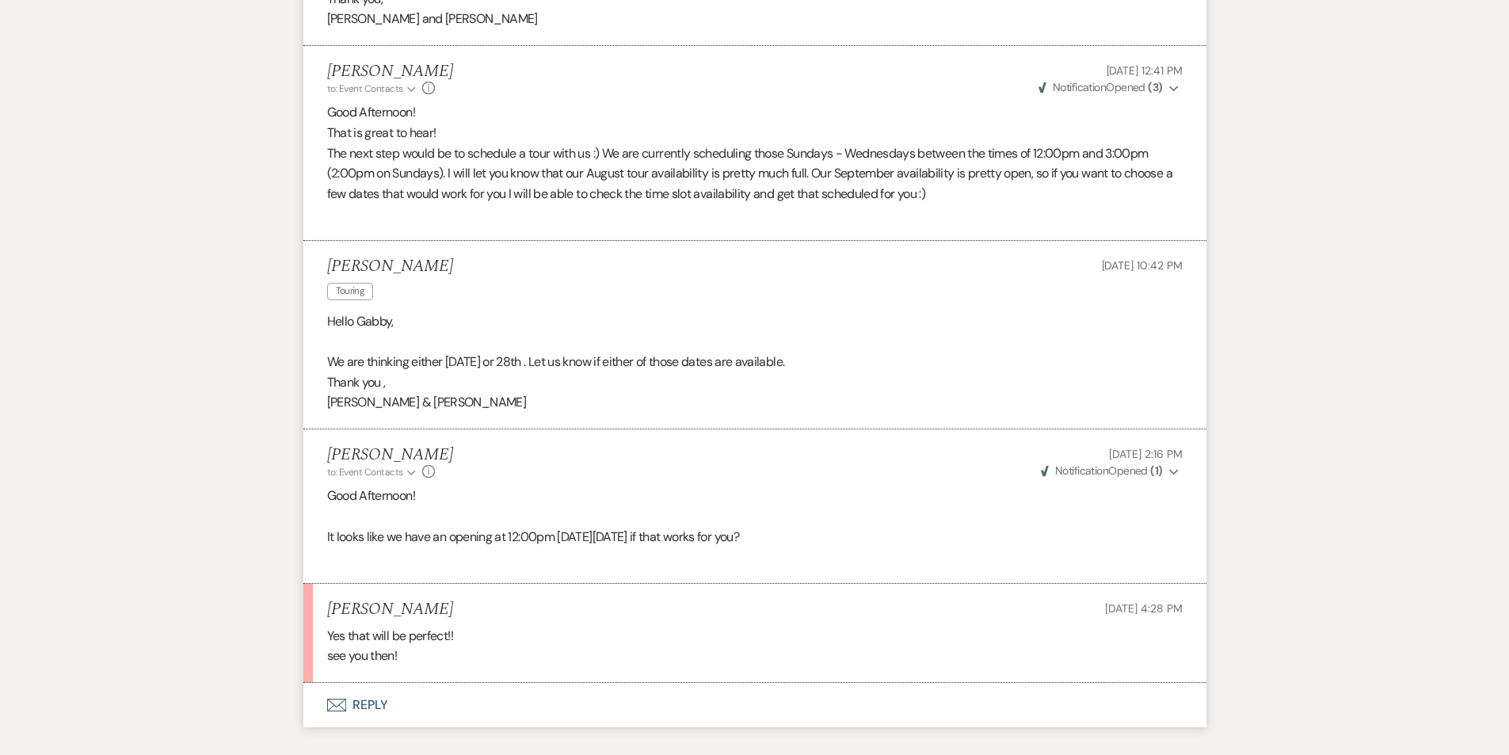
scroll to position [1451, 0]
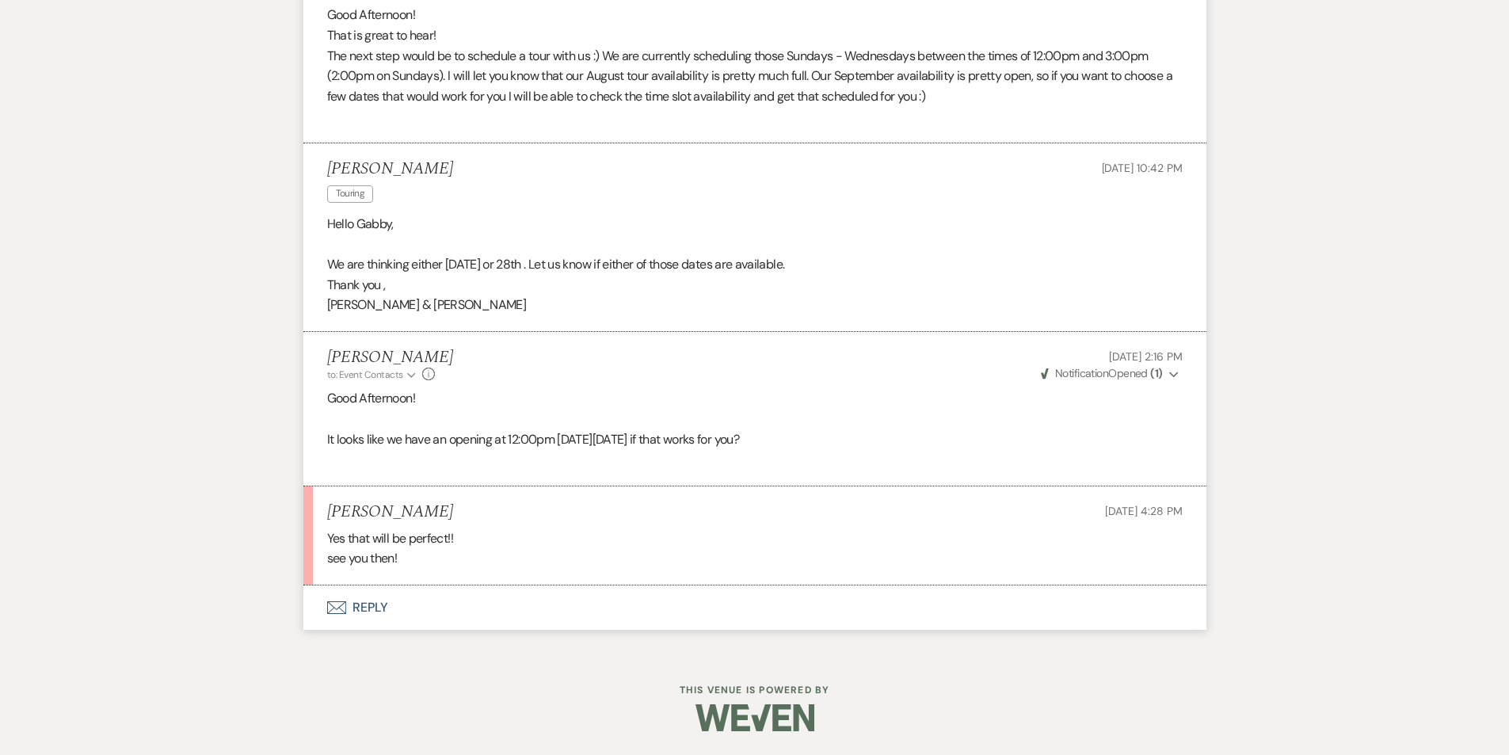
click at [364, 609] on button "Envelope Reply" at bounding box center [754, 607] width 903 height 44
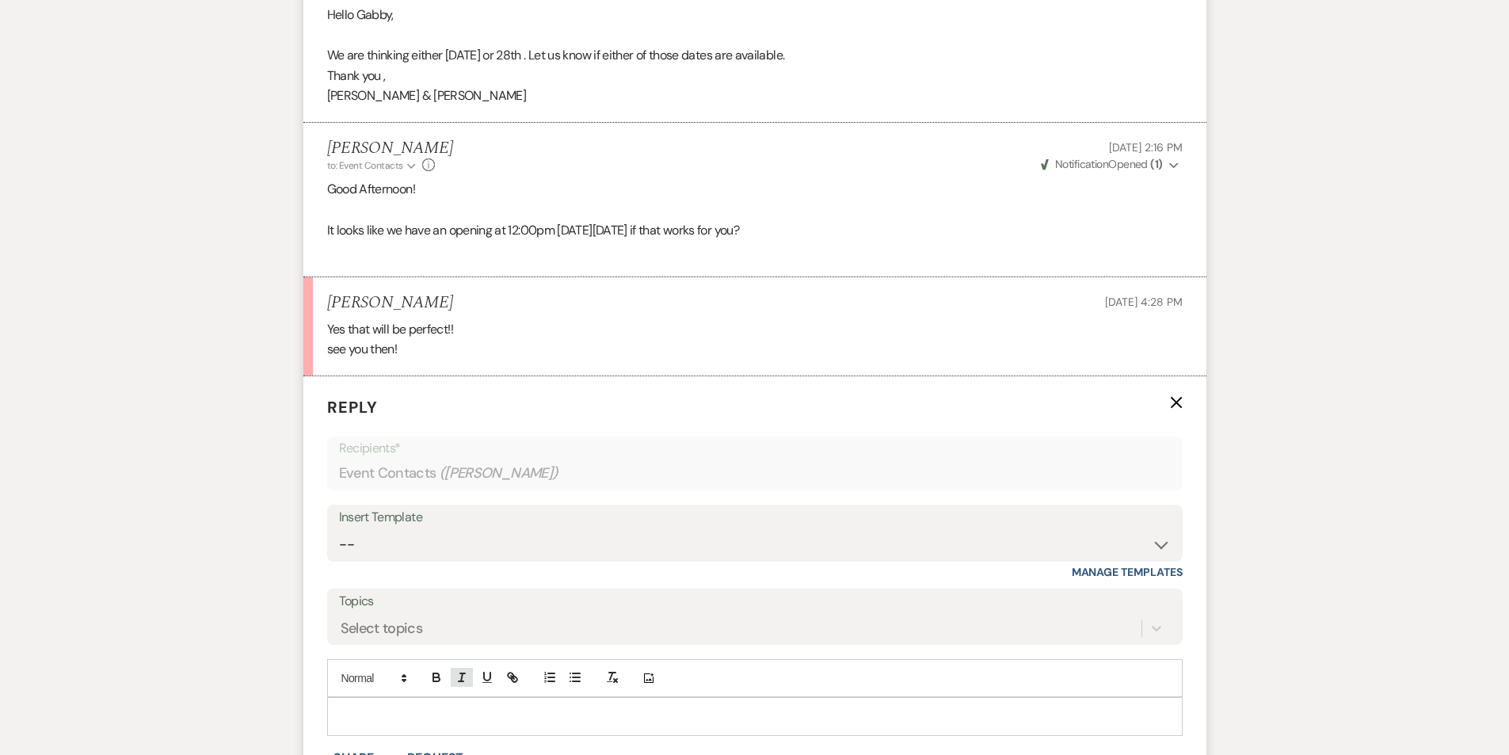
scroll to position [1754, 0]
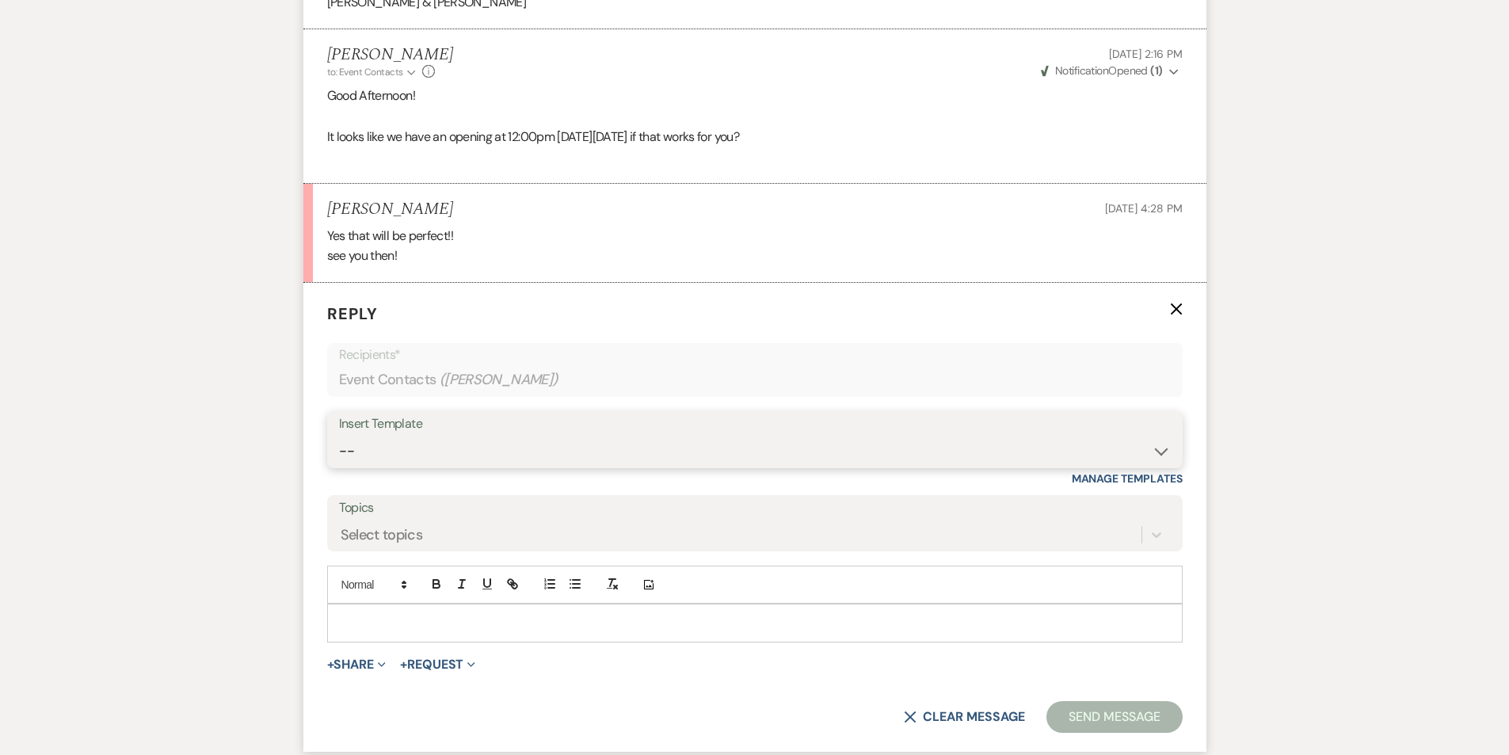
click at [454, 439] on select "-- Follow Up Contract (Pre-Booked Leads) Wedding Weekend Tour Follow Up Elopeme…" at bounding box center [755, 451] width 832 height 31
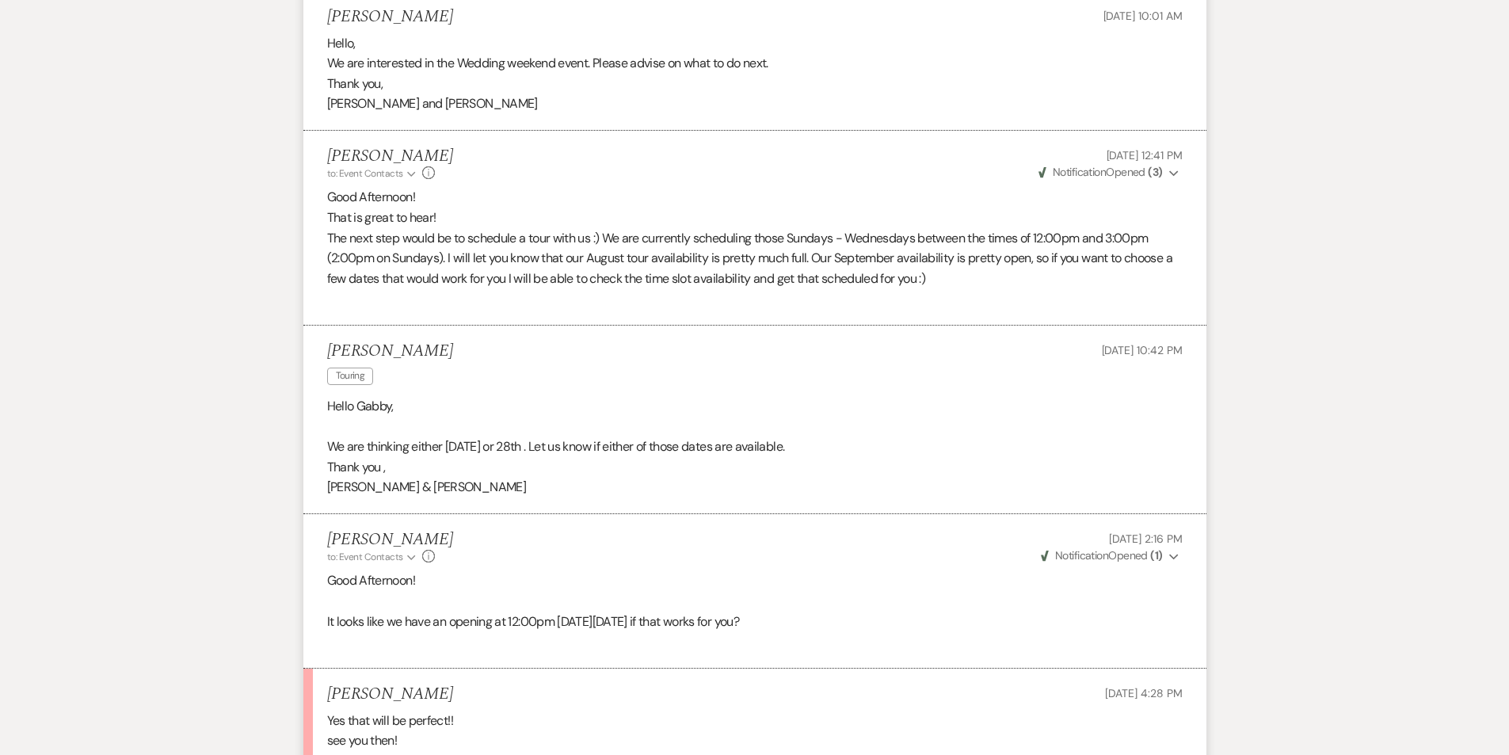
scroll to position [1199, 0]
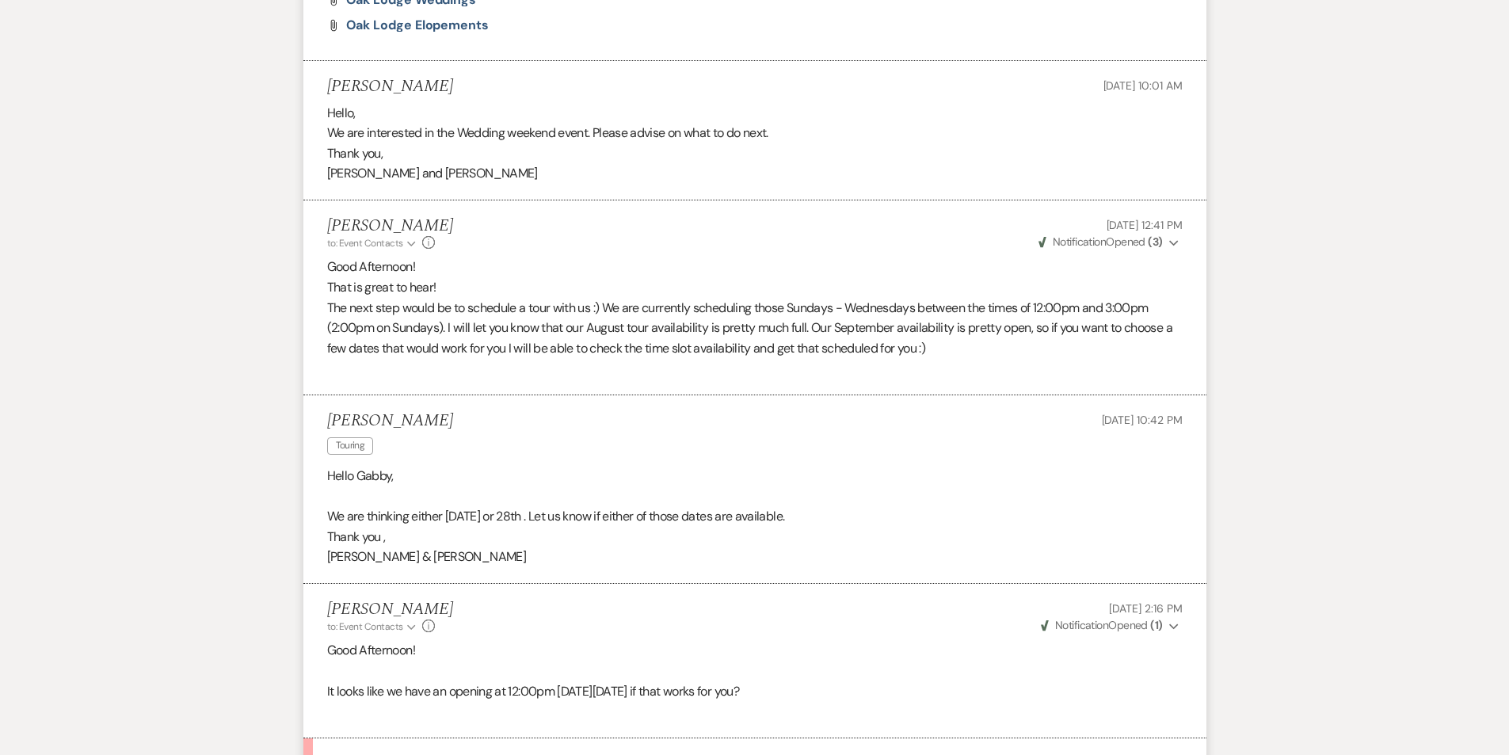
click at [129, 368] on div "Messages Tasks Payments Rental Overview Documents Contacts Notes Event Messages…" at bounding box center [754, 273] width 1509 height 2150
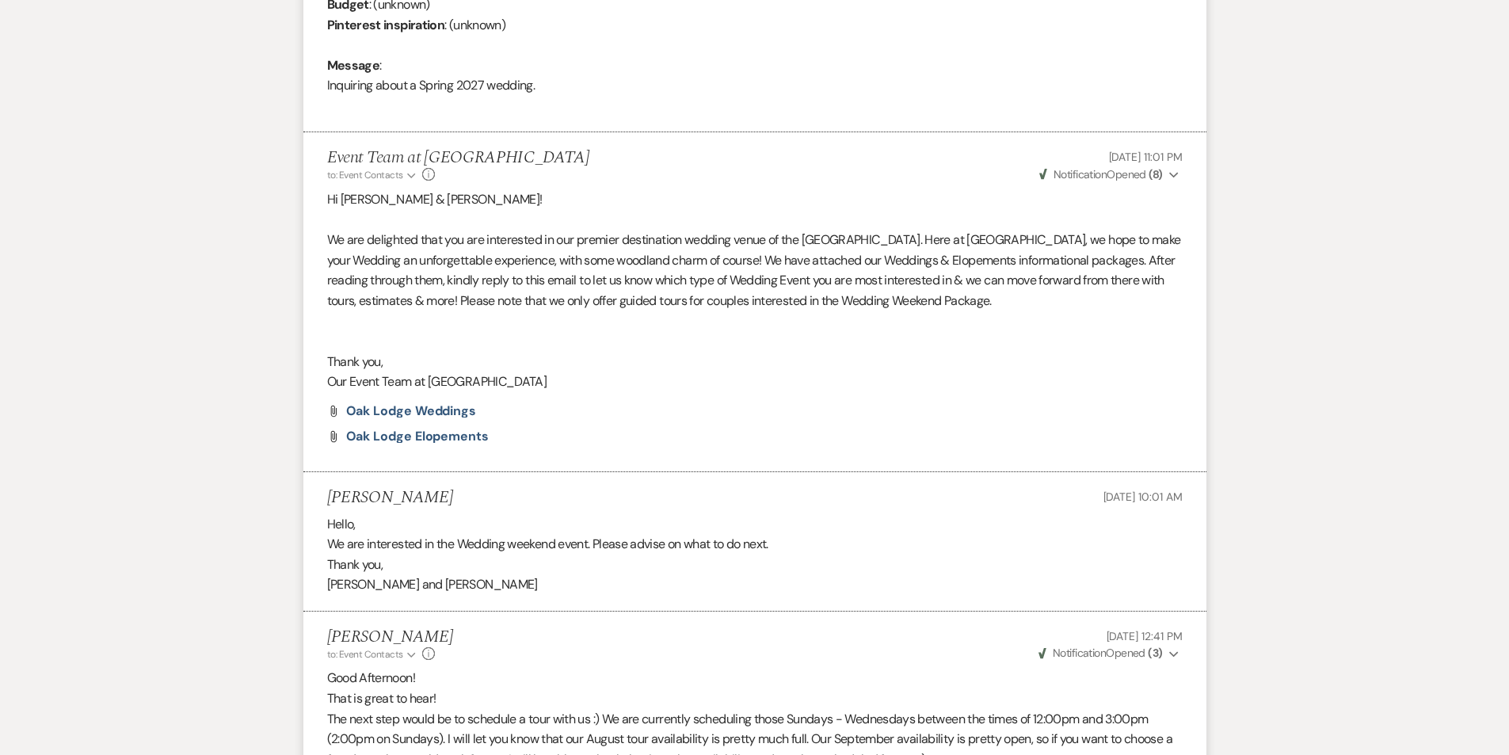
scroll to position [783, 0]
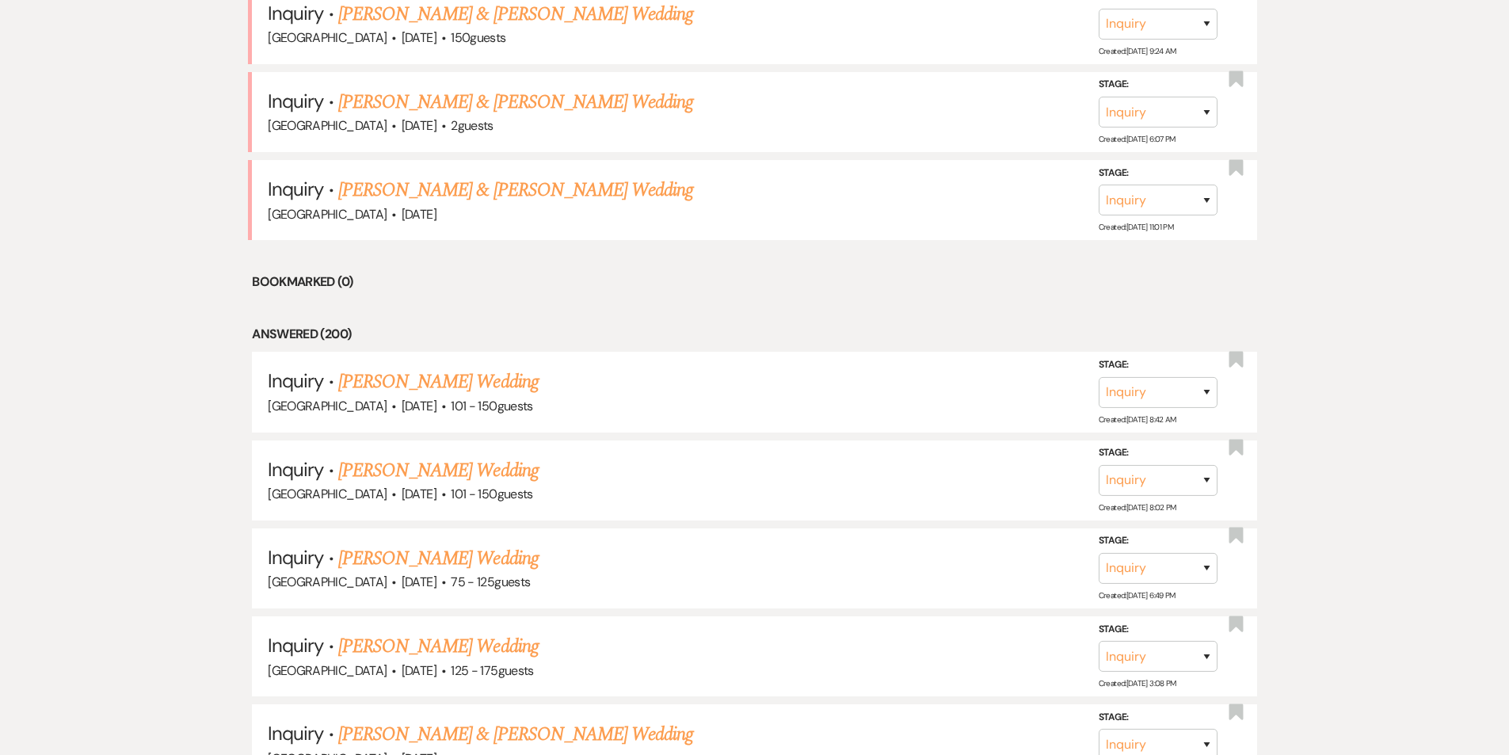
scroll to position [475, 0]
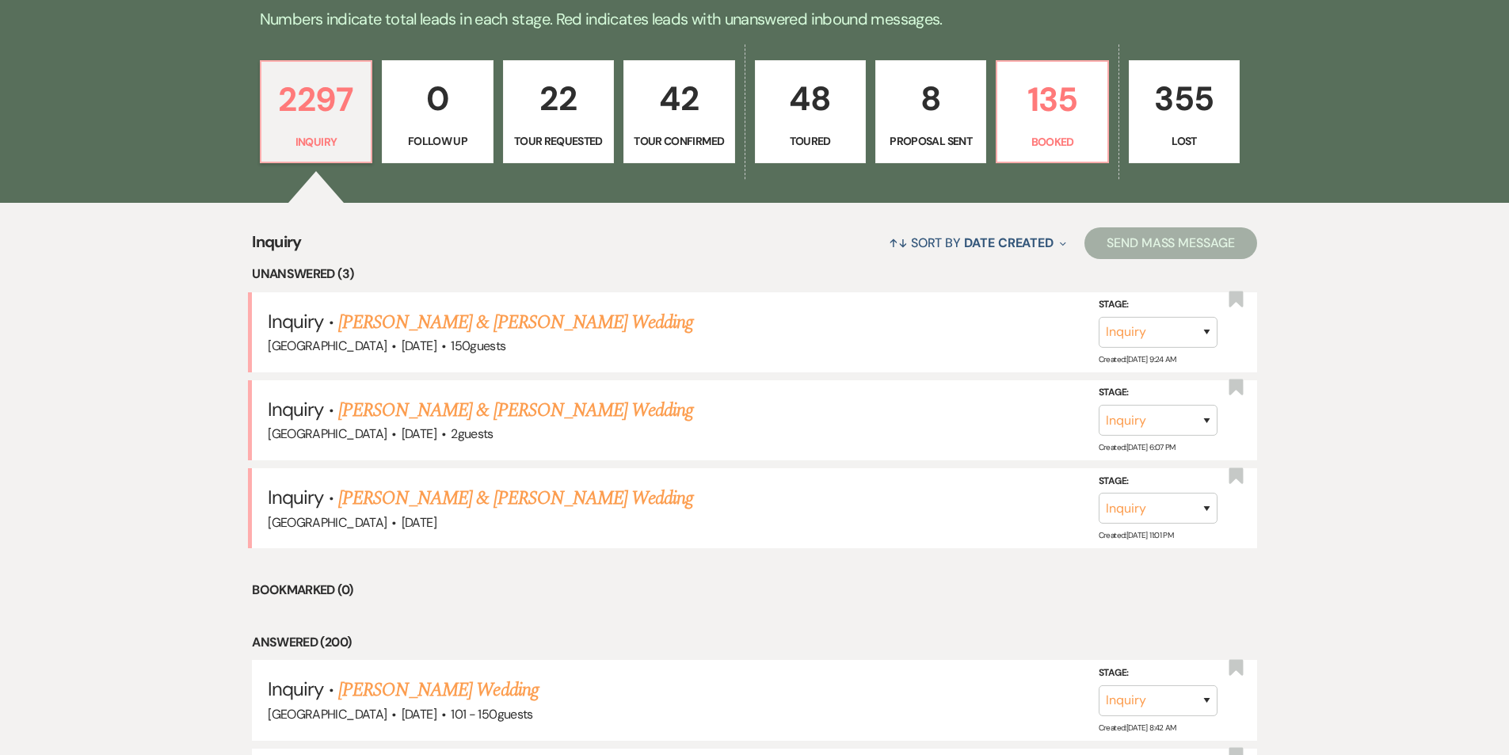
select select "5"
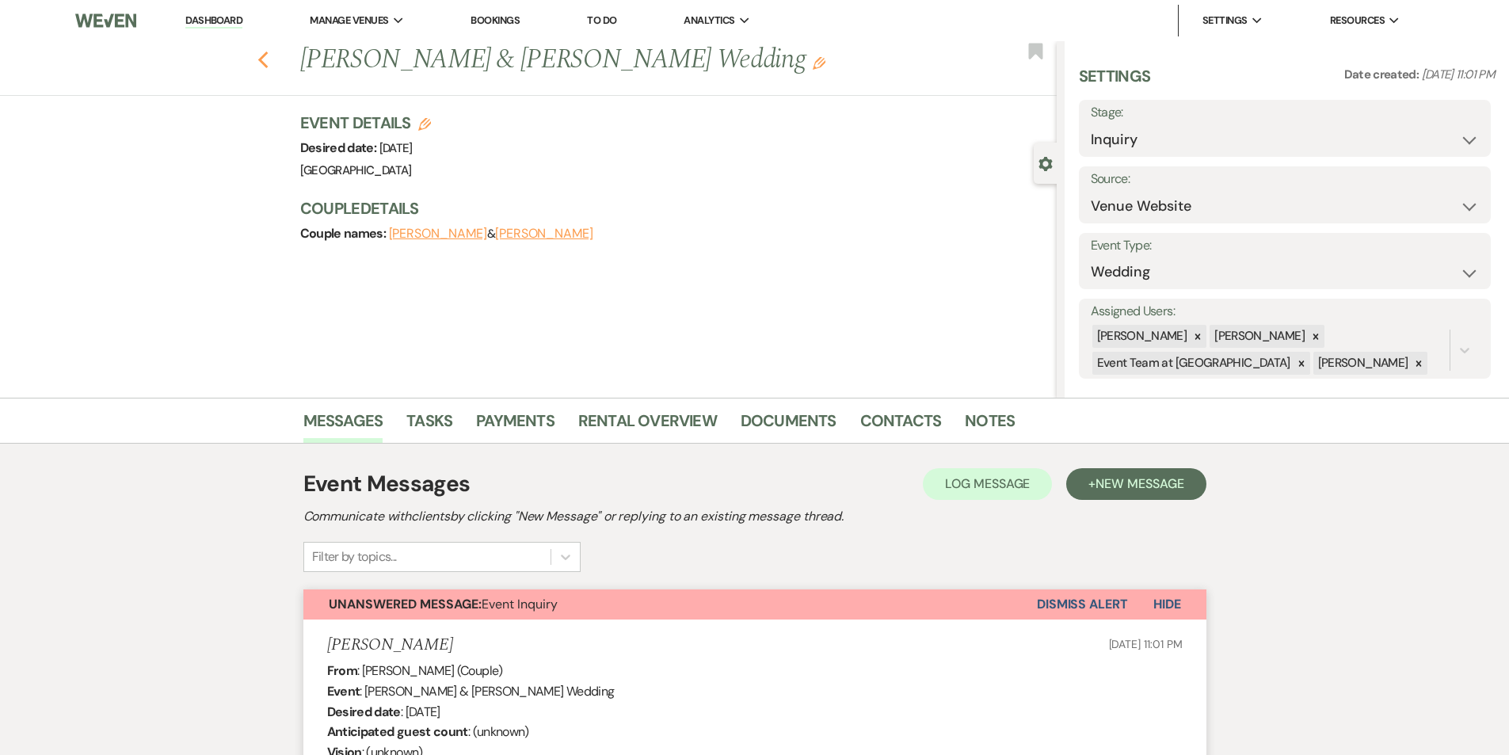
click at [269, 60] on icon "Previous" at bounding box center [263, 60] width 12 height 19
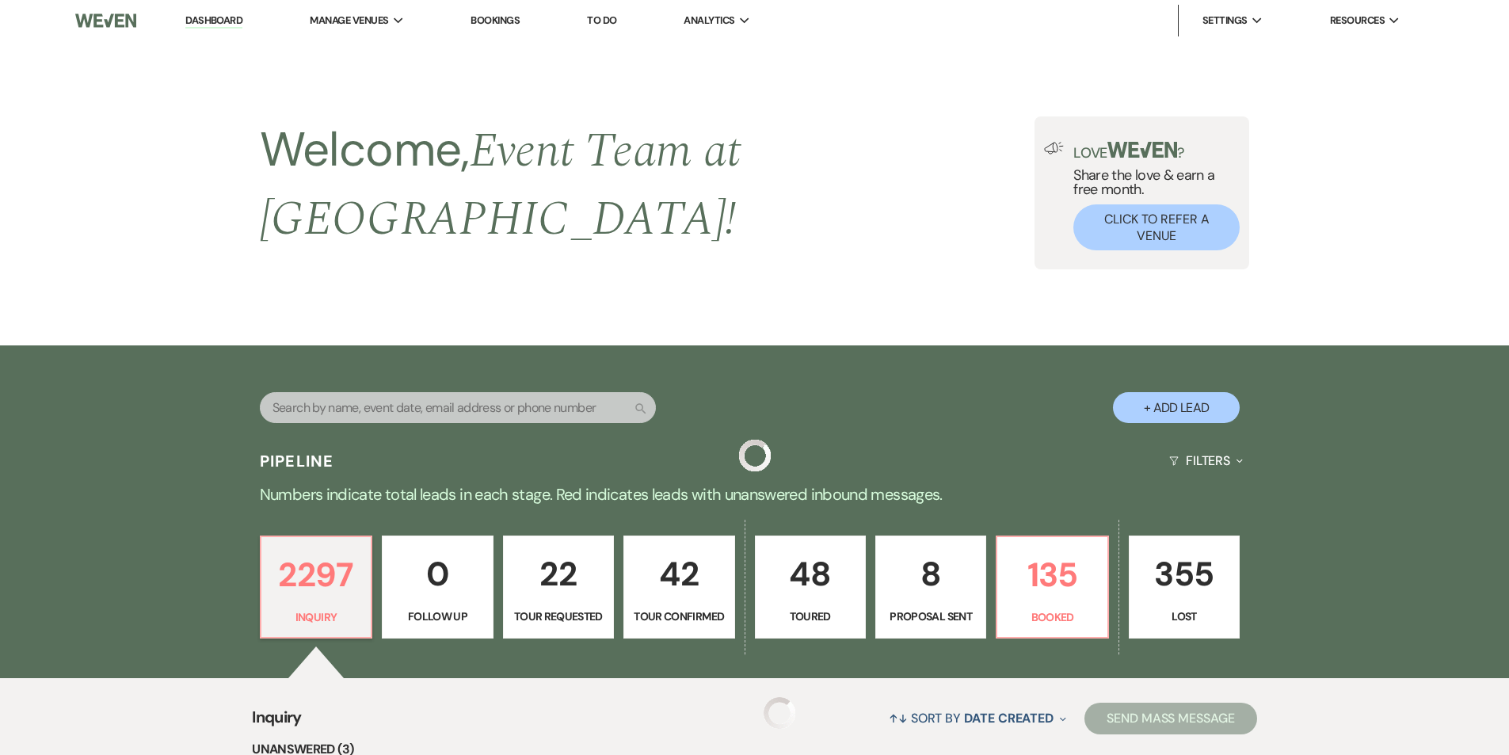
scroll to position [475, 0]
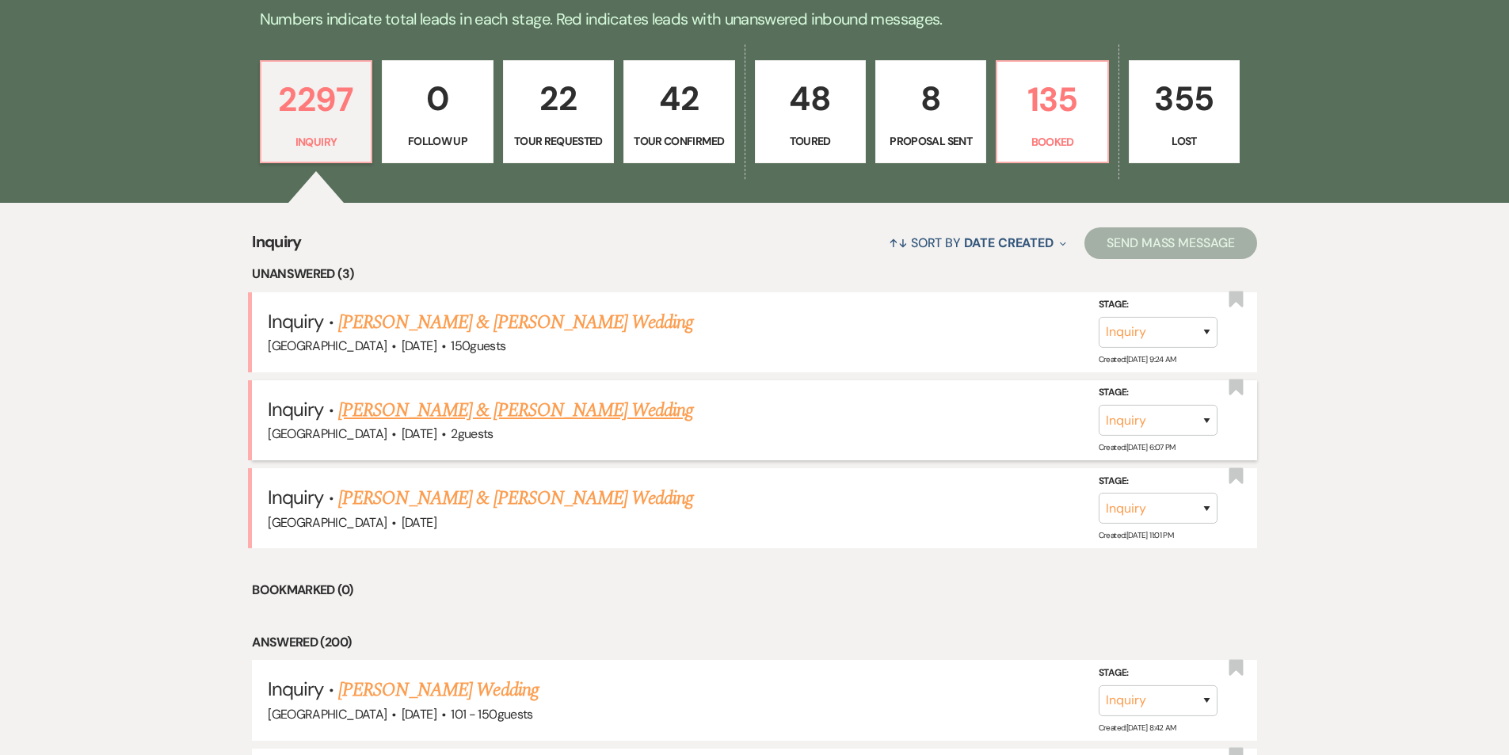
click at [407, 396] on link "[PERSON_NAME] & [PERSON_NAME] Wedding" at bounding box center [515, 410] width 355 height 29
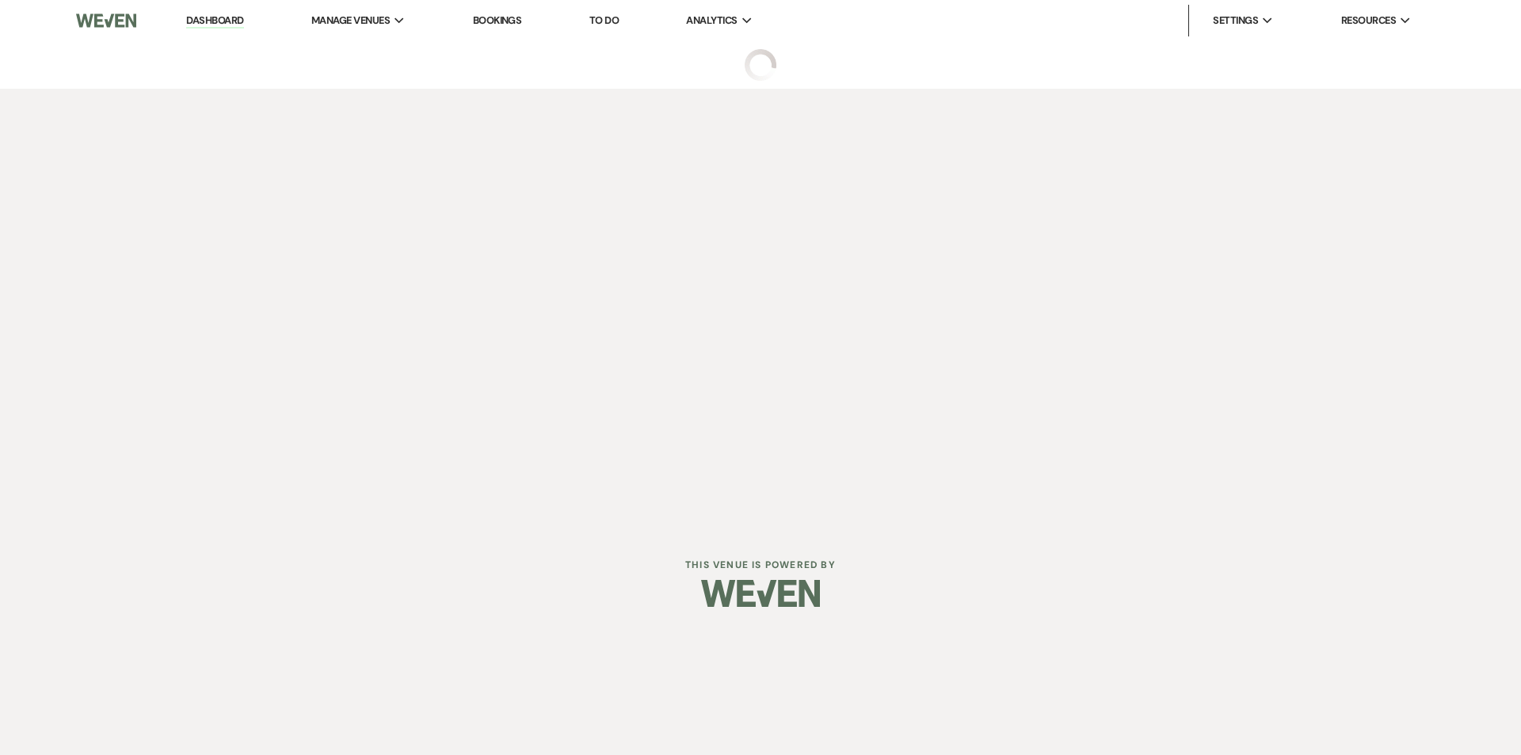
select select "5"
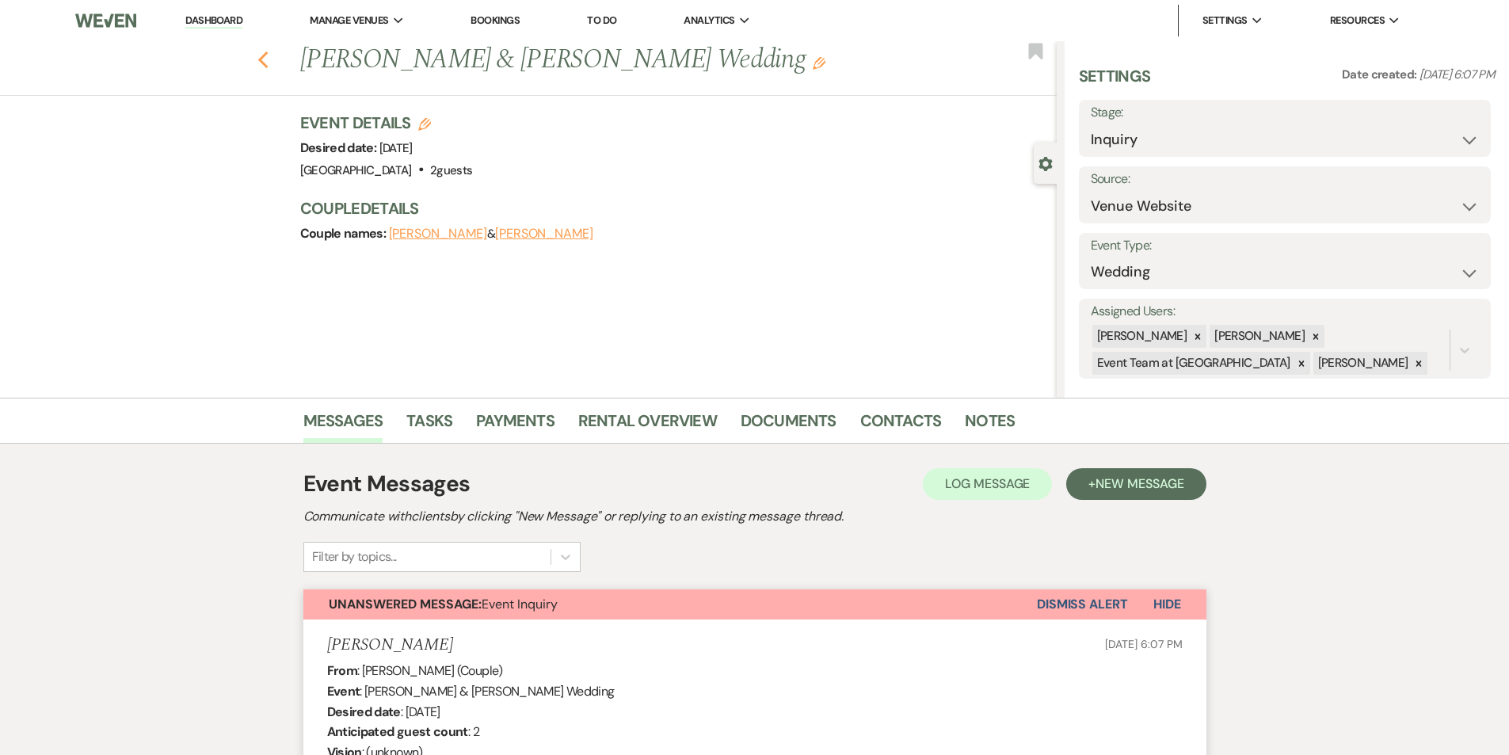
click at [266, 63] on use "button" at bounding box center [262, 59] width 10 height 17
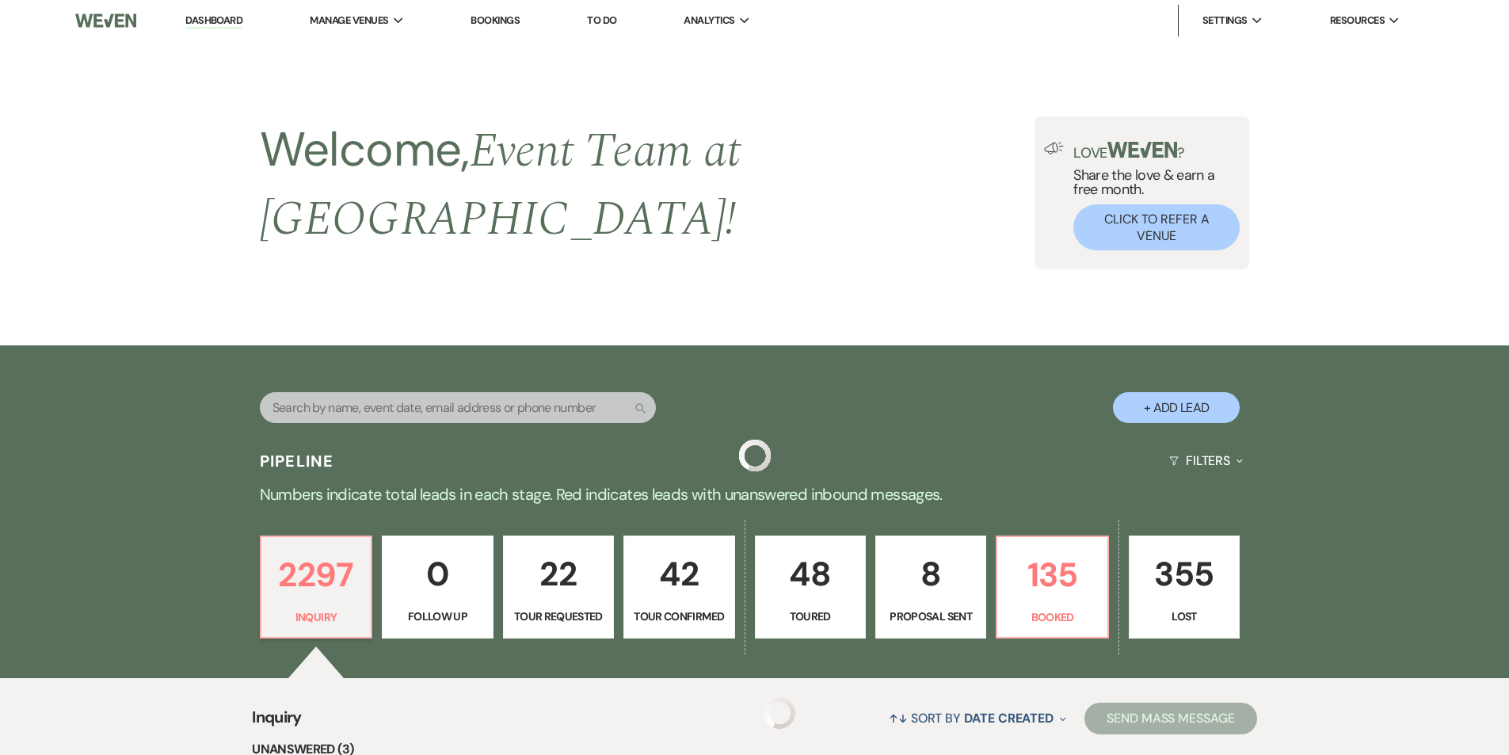
scroll to position [475, 0]
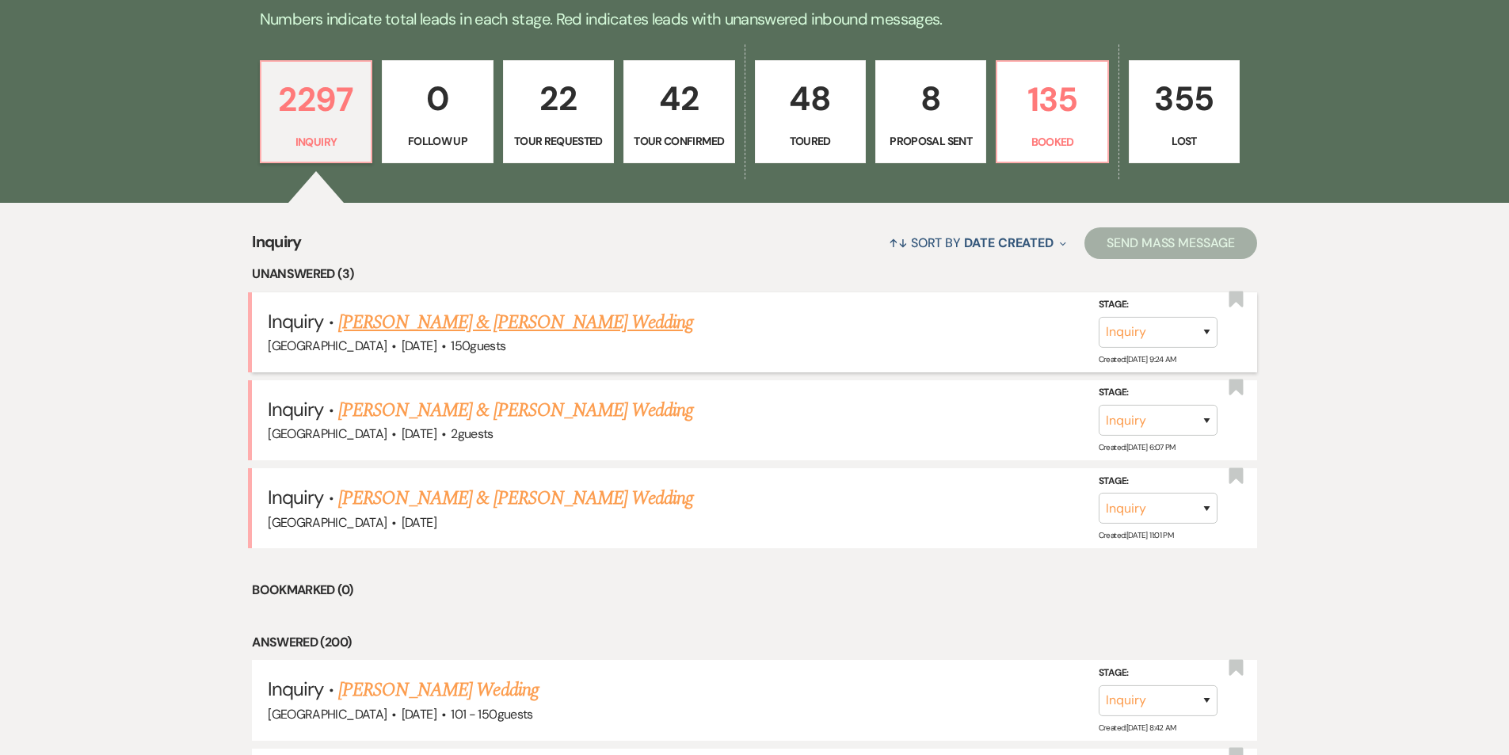
click at [553, 308] on link "[PERSON_NAME] & [PERSON_NAME] Wedding" at bounding box center [515, 322] width 355 height 29
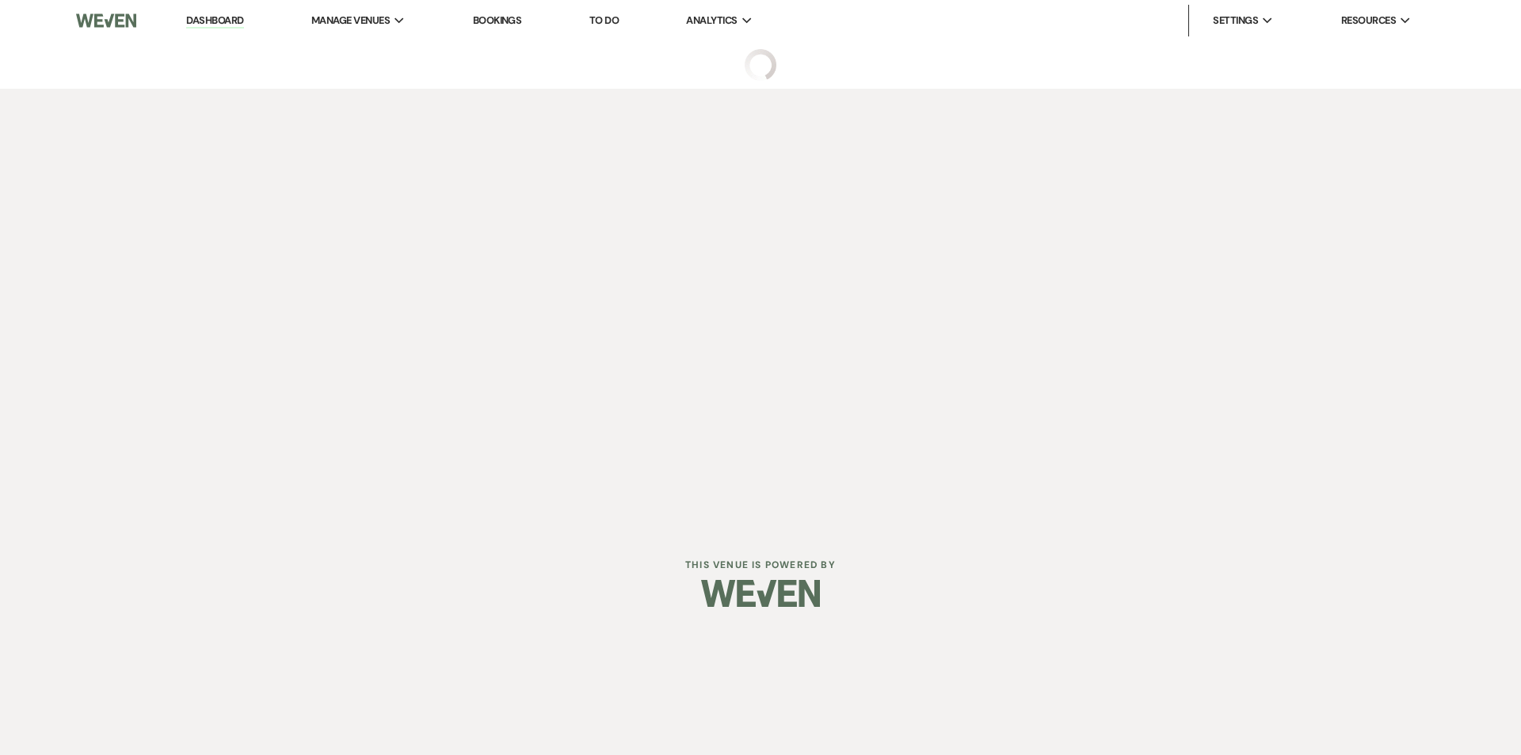
select select "5"
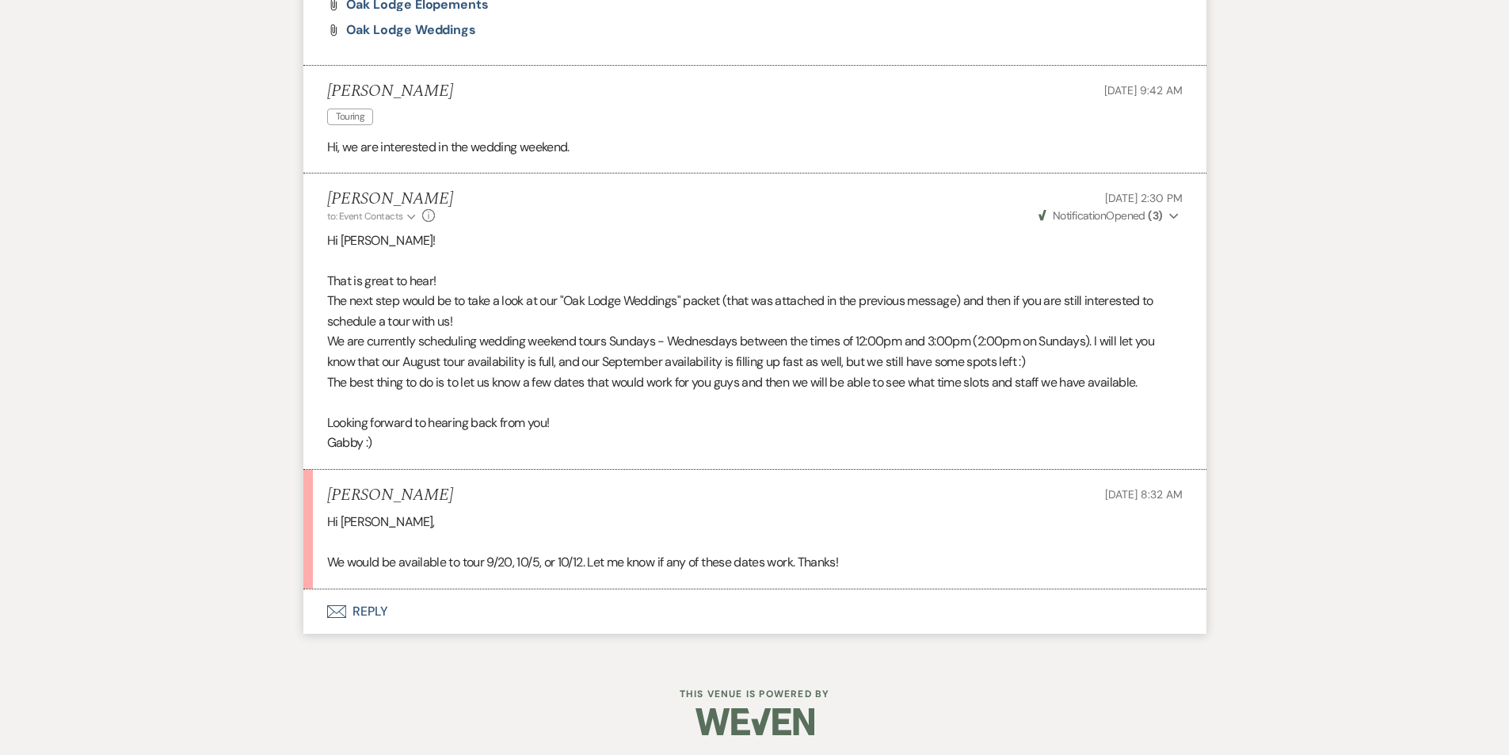
scroll to position [1218, 0]
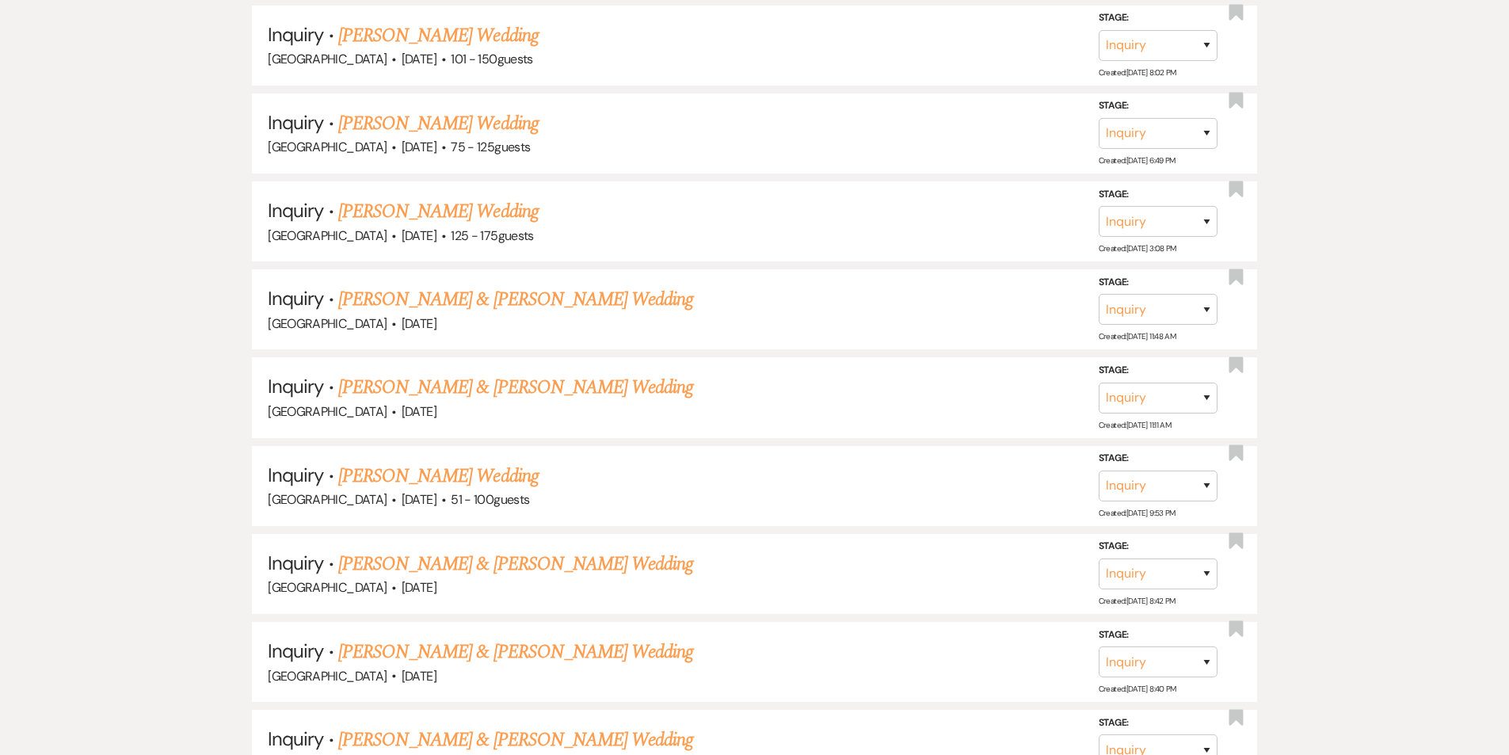
scroll to position [475, 0]
